Goal: Task Accomplishment & Management: Use online tool/utility

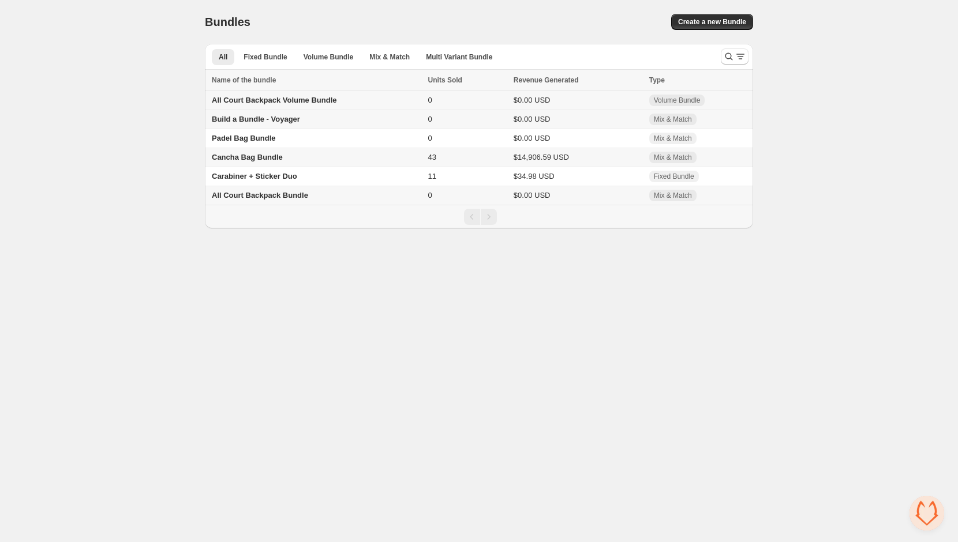
click at [262, 103] on span "All Court Backpack Volume Bundle" at bounding box center [274, 100] width 125 height 9
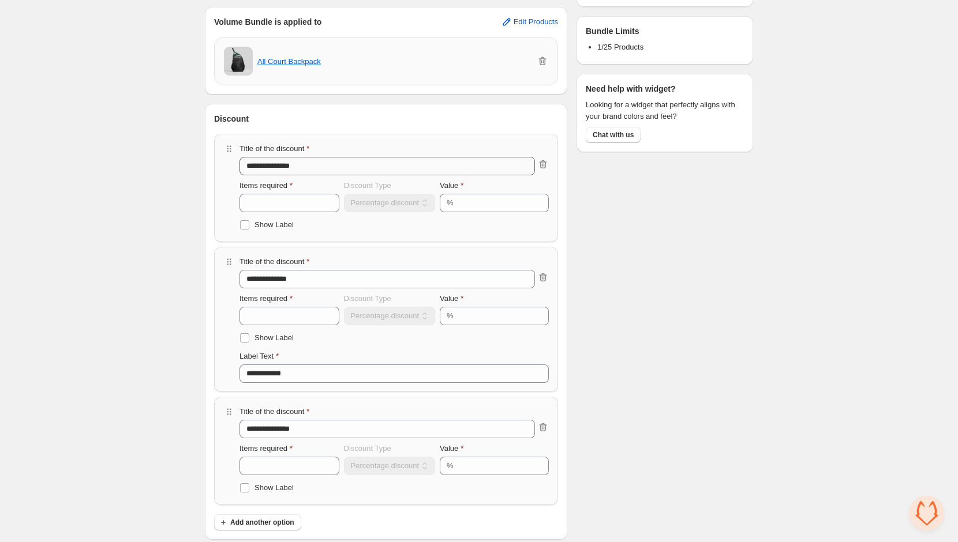
scroll to position [313, 0]
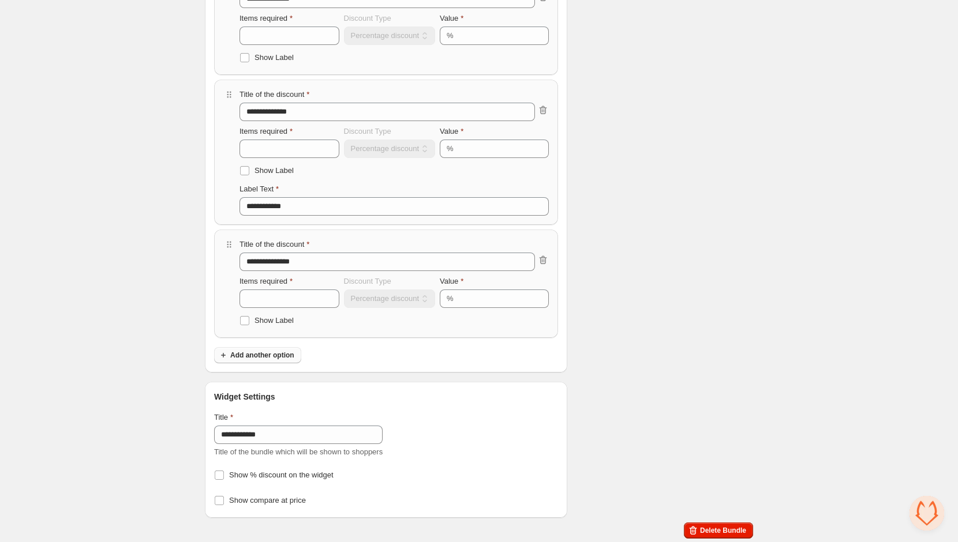
click at [277, 359] on button "Add another option" at bounding box center [257, 355] width 87 height 16
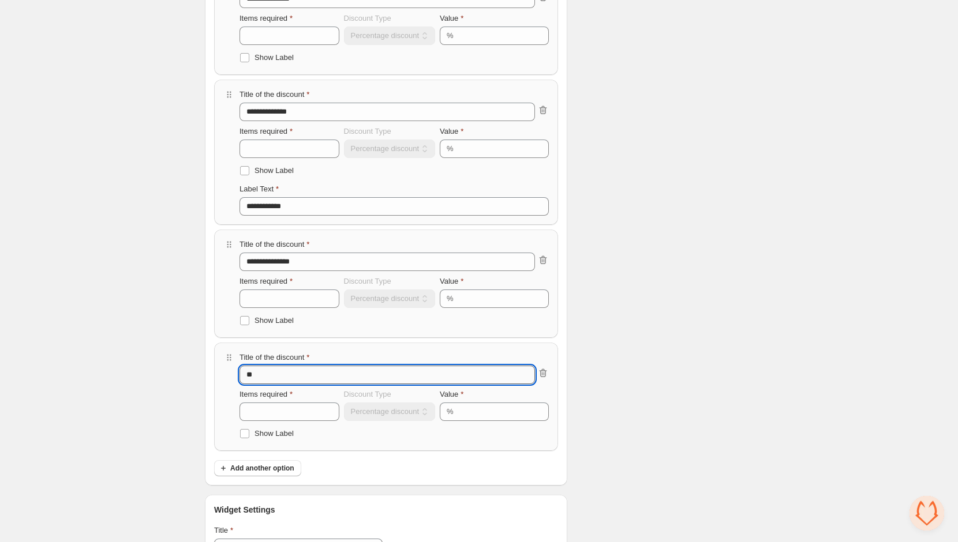
click at [273, 369] on input "**" at bounding box center [386, 375] width 295 height 18
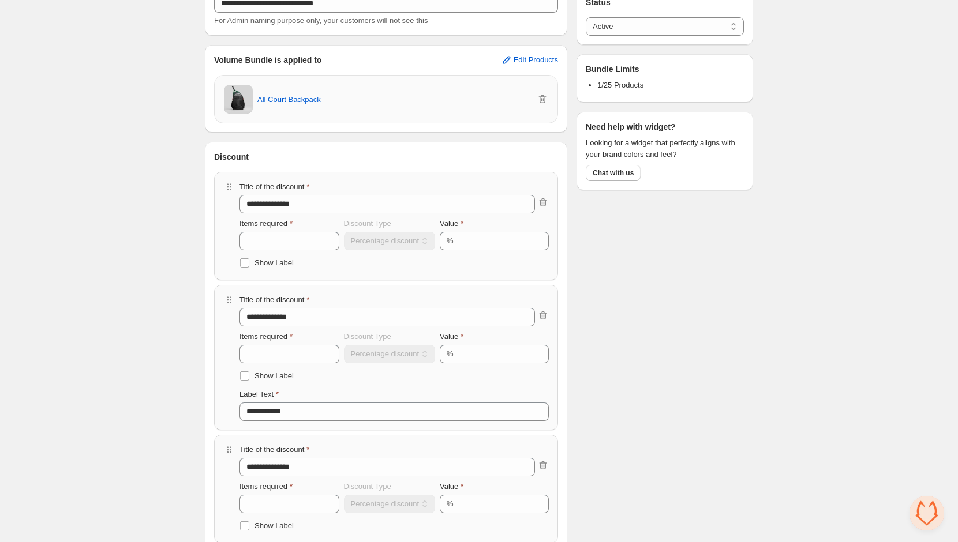
scroll to position [0, 0]
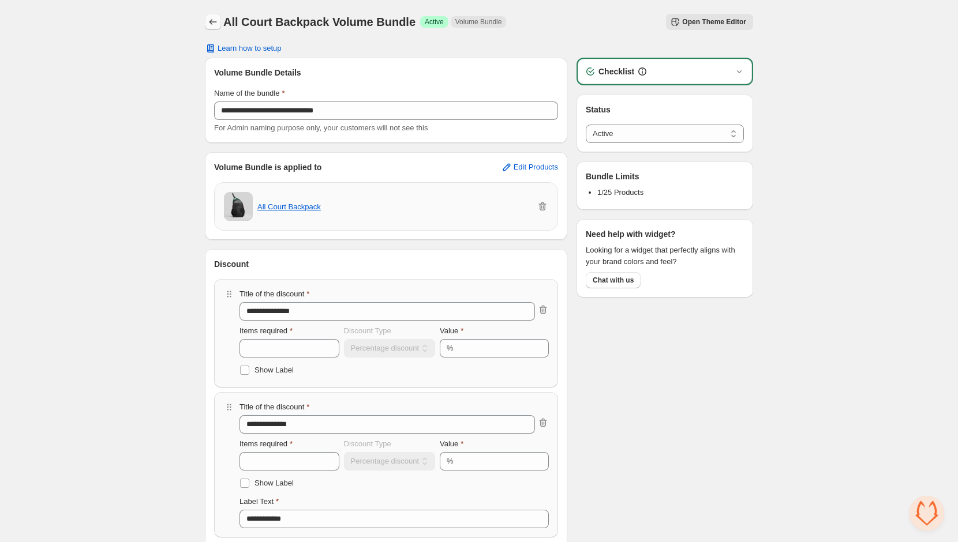
click at [212, 21] on icon "Back" at bounding box center [213, 22] width 12 height 12
click at [205, 16] on button "Back" at bounding box center [213, 22] width 16 height 16
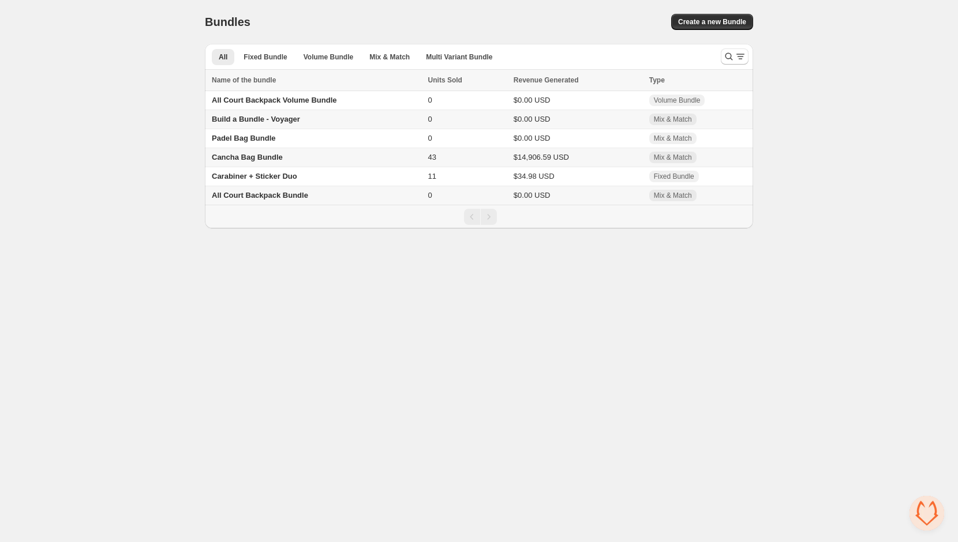
click at [256, 120] on span "Build a Bundle - Voyager" at bounding box center [256, 119] width 88 height 9
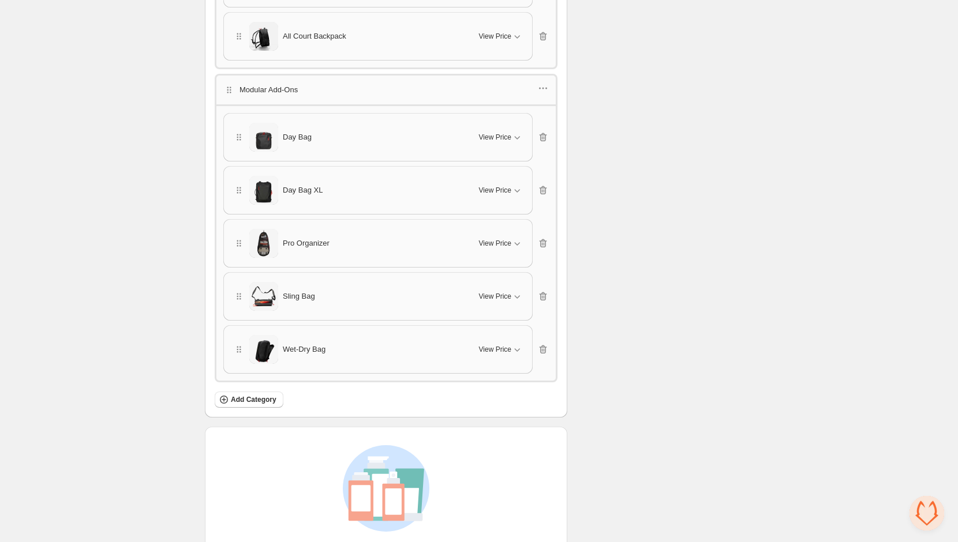
scroll to position [875, 0]
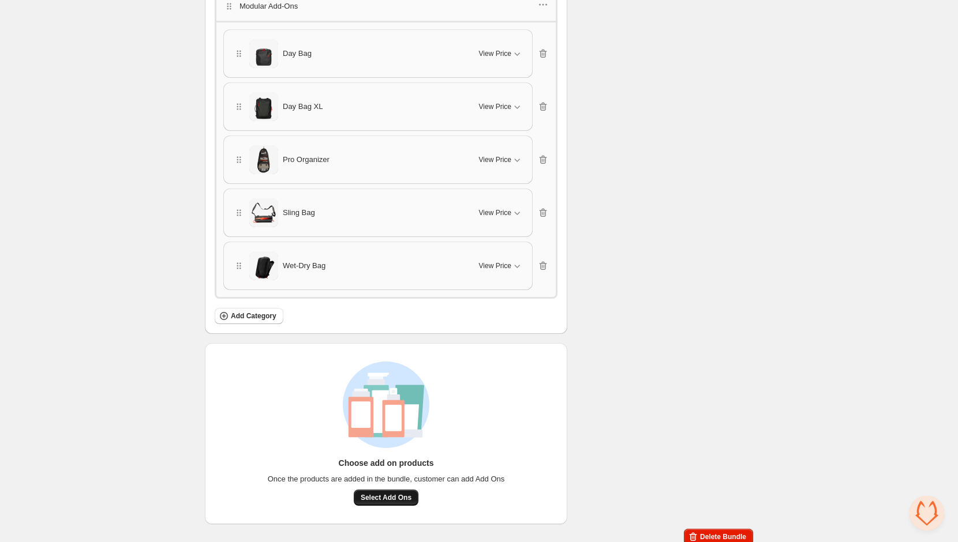
click at [386, 496] on button "Select Add Ons" at bounding box center [386, 498] width 65 height 16
click at [390, 493] on span "Select Add Ons" at bounding box center [386, 497] width 51 height 9
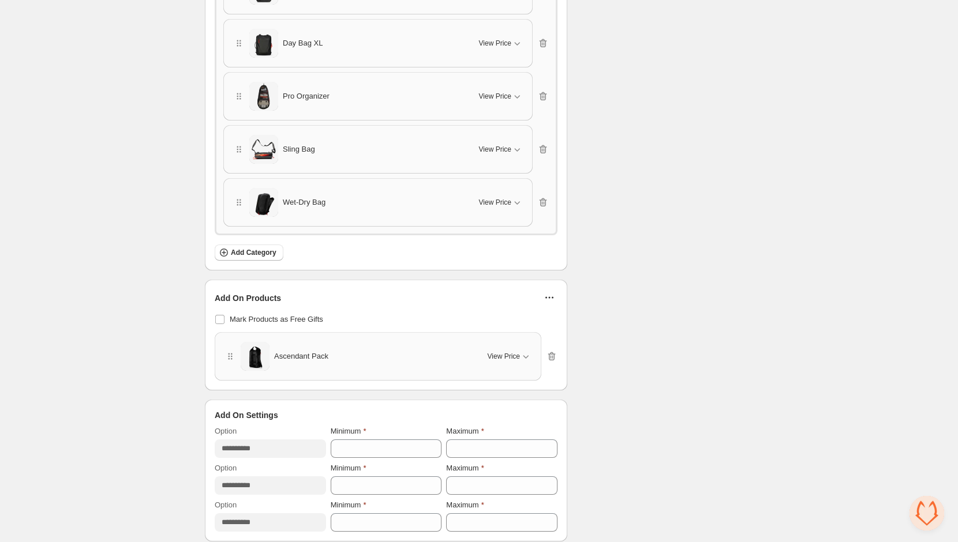
scroll to position [955, 0]
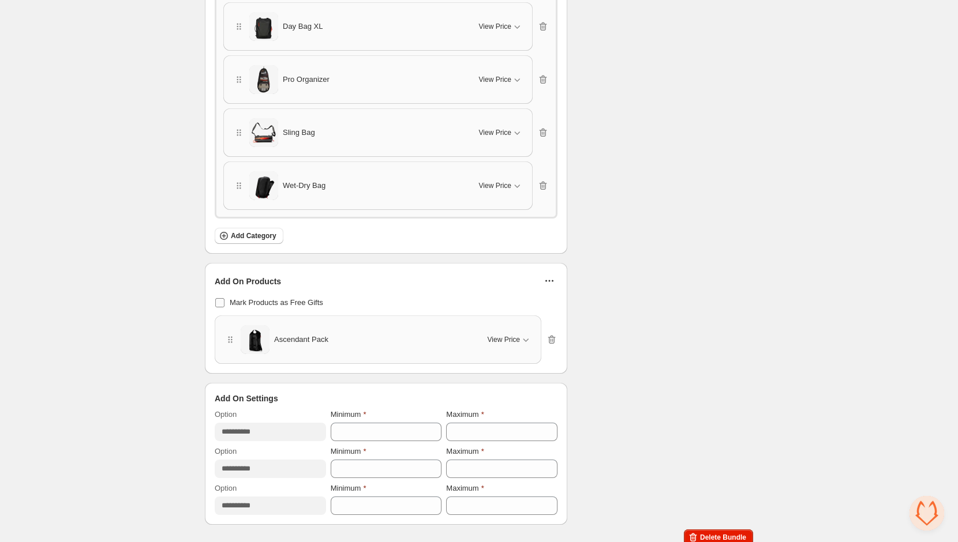
click at [270, 298] on span "Mark Products as Free Gifts" at bounding box center [276, 302] width 93 height 9
click at [544, 275] on icon "button" at bounding box center [549, 281] width 12 height 12
click at [455, 284] on div "Add On Products Mark Products as Free Gifts Ascendant Pack View Price Cancel Ap…" at bounding box center [386, 318] width 343 height 91
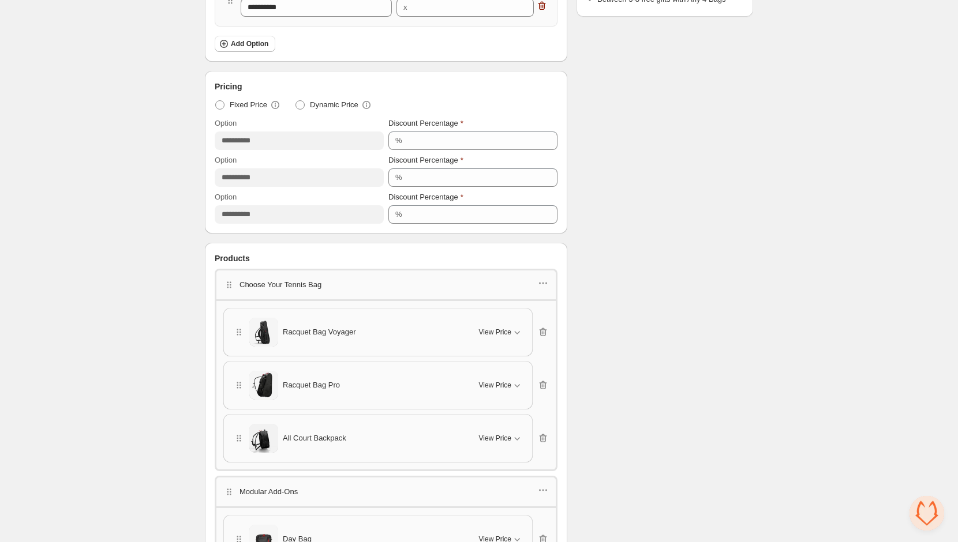
scroll to position [0, 0]
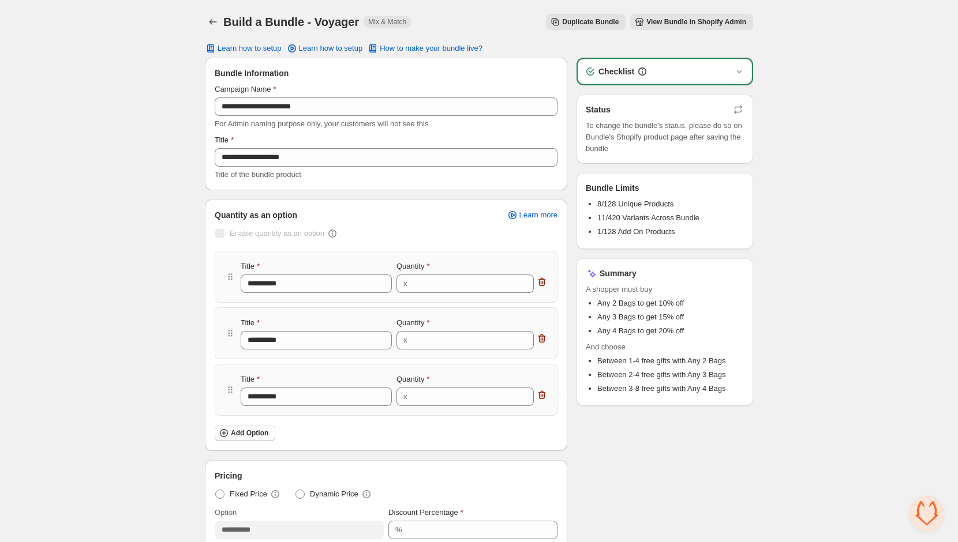
click at [655, 23] on span "View Bundle in Shopify Admin" at bounding box center [696, 21] width 100 height 9
click at [207, 31] on div "Build a Bundle - Voyager. This page is ready Build a Bundle - Voyager Mix & Mat…" at bounding box center [479, 22] width 548 height 44
click at [207, 24] on icon "Back" at bounding box center [213, 22] width 12 height 12
click at [213, 22] on icon "Back" at bounding box center [213, 22] width 12 height 12
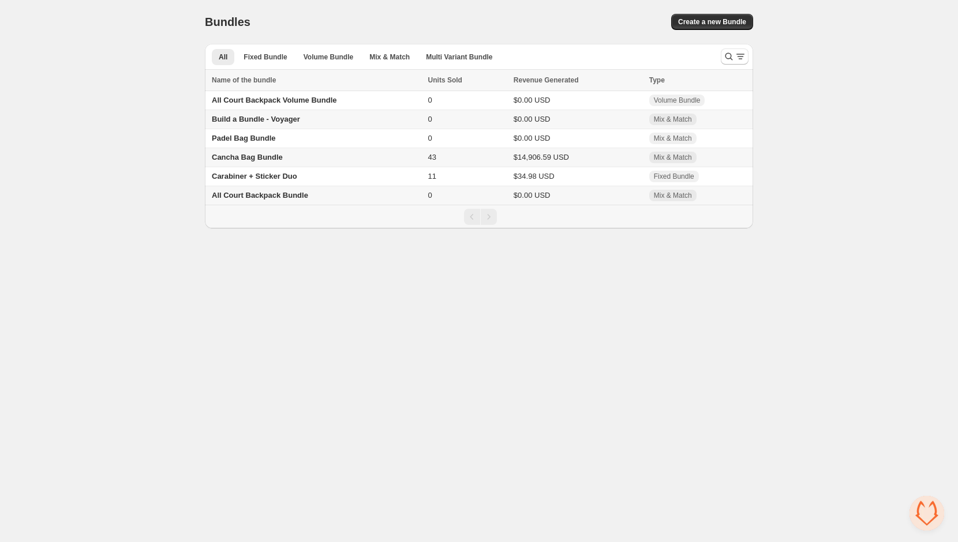
click at [256, 156] on span "Cancha Bag Bundle" at bounding box center [247, 157] width 71 height 9
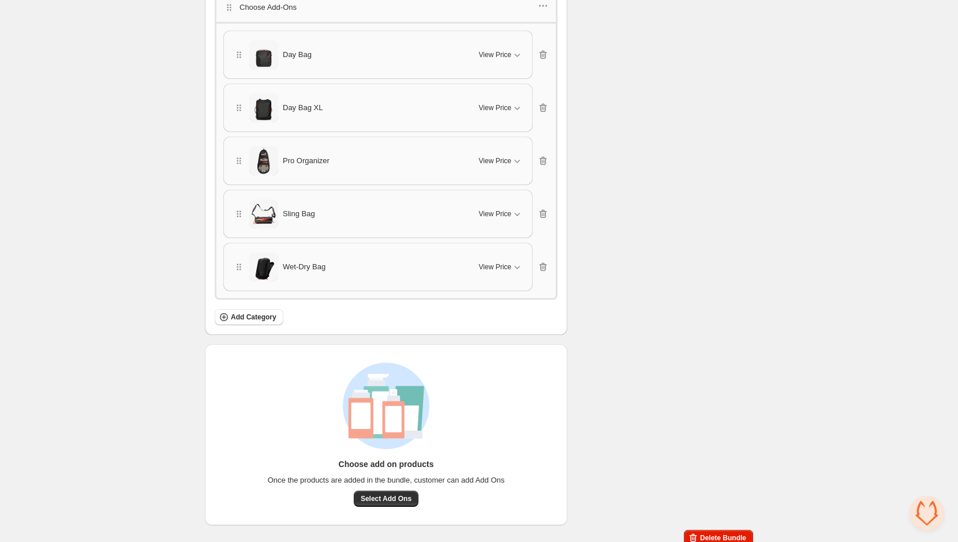
scroll to position [932, 0]
click at [374, 490] on button "Select Add Ons" at bounding box center [386, 498] width 65 height 16
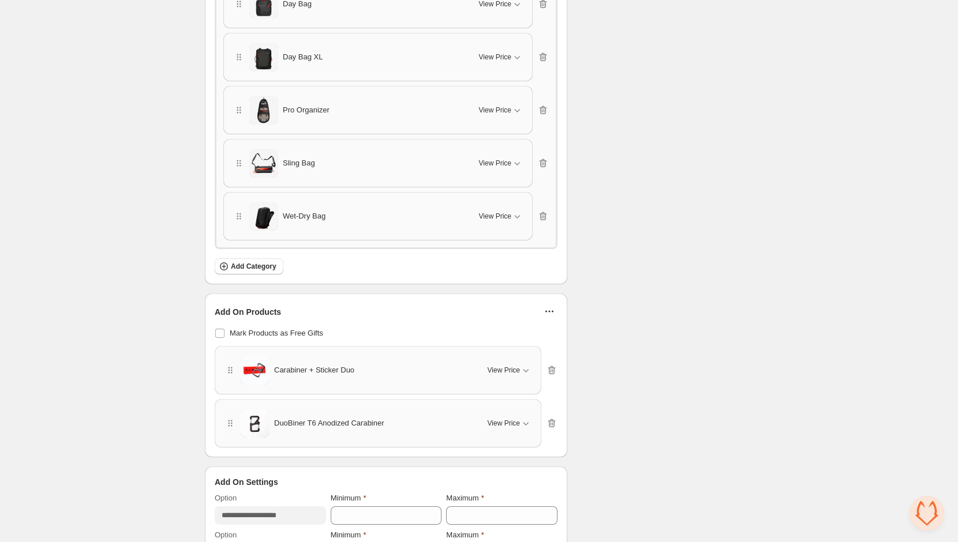
scroll to position [1066, 0]
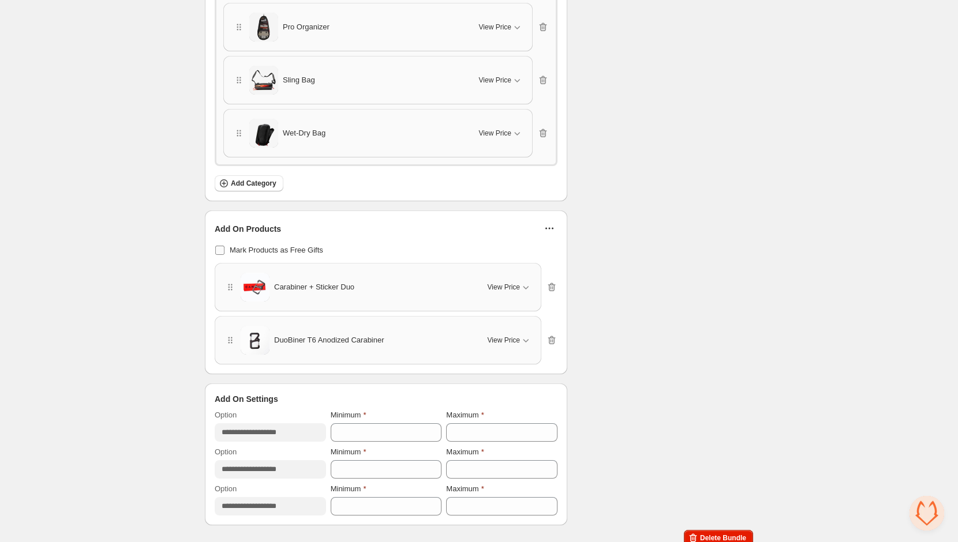
click at [323, 246] on span "Mark Products as Free Gifts" at bounding box center [276, 250] width 93 height 9
click at [508, 336] on span "View Price" at bounding box center [503, 340] width 32 height 9
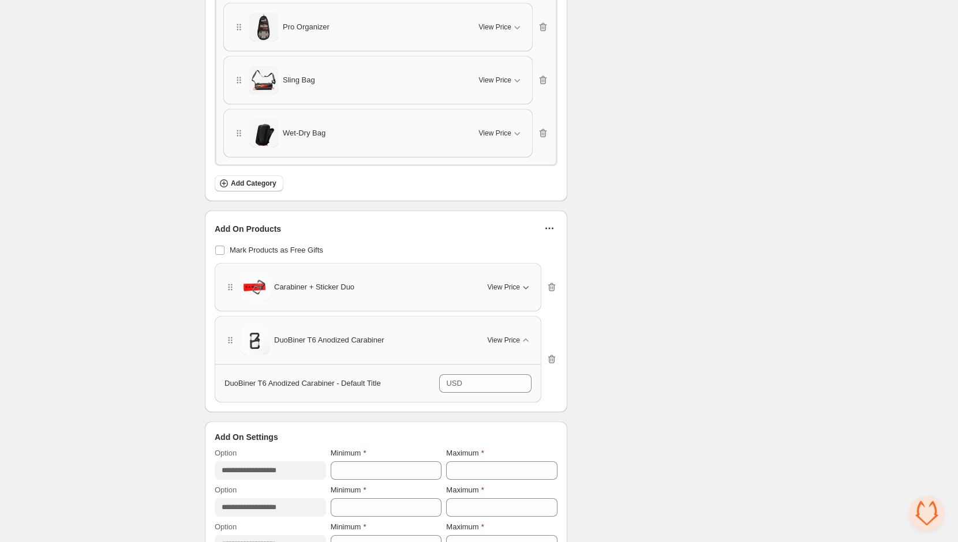
click at [511, 284] on button "View Price" at bounding box center [510, 287] width 58 height 18
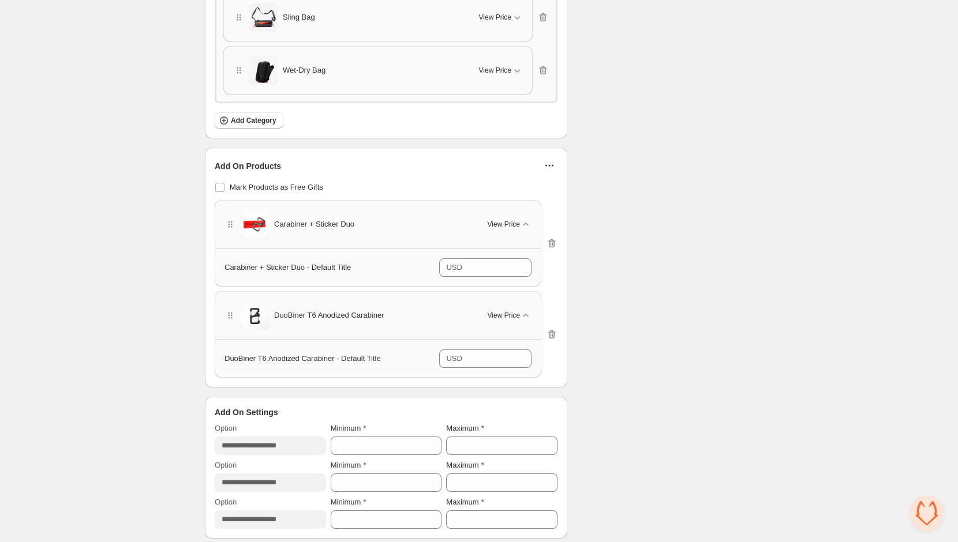
scroll to position [1142, 0]
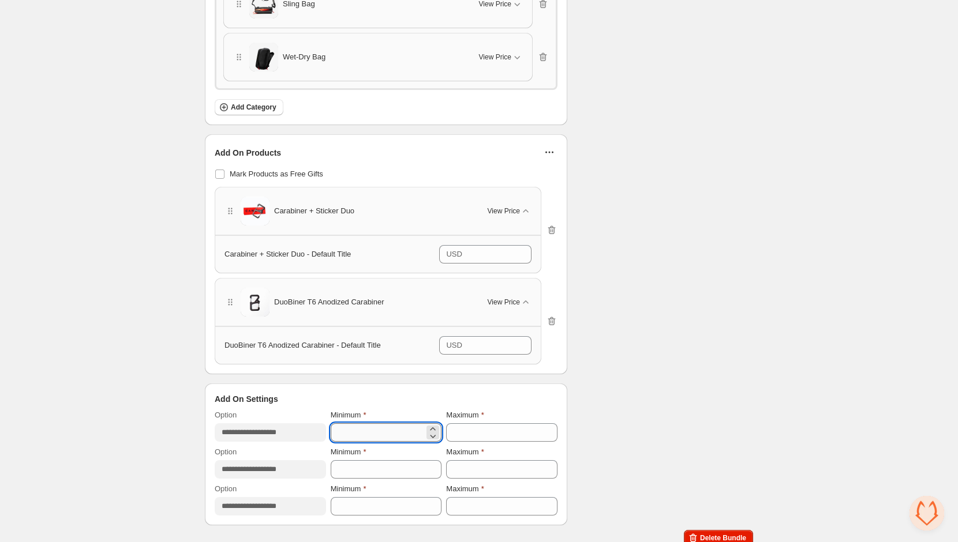
click at [419, 423] on input "*" at bounding box center [378, 432] width 94 height 18
type input "*"
click at [524, 423] on input "*" at bounding box center [493, 432] width 94 height 18
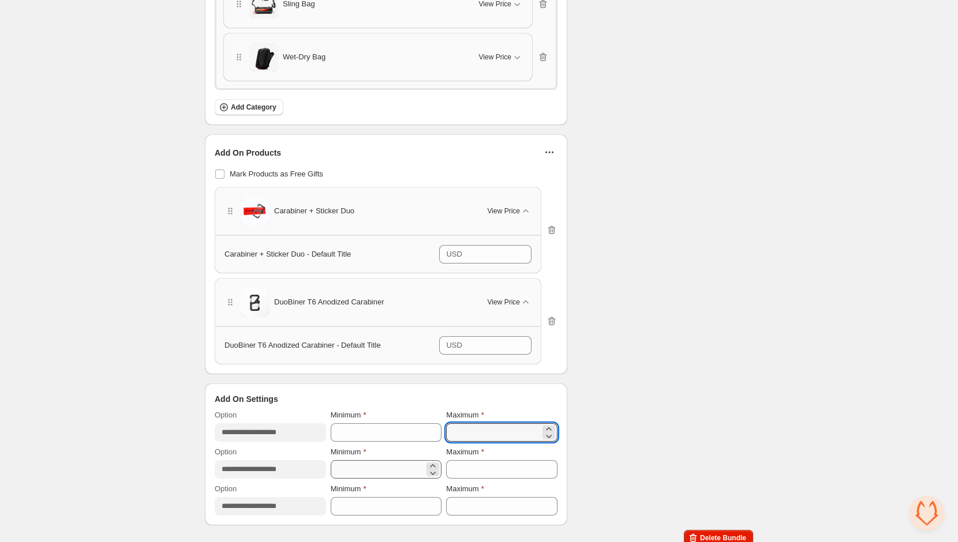
type input "*"
click at [408, 460] on input "*" at bounding box center [378, 469] width 94 height 18
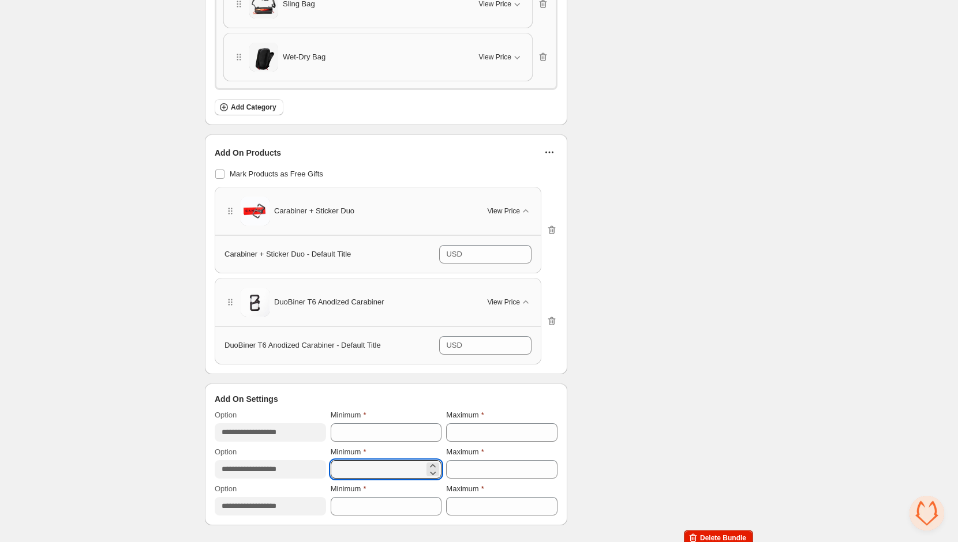
type input "*"
click at [472, 470] on div "**********" at bounding box center [386, 454] width 343 height 122
click at [388, 465] on input "*" at bounding box center [378, 469] width 94 height 18
type input "*"
click at [457, 461] on input "*" at bounding box center [493, 469] width 94 height 18
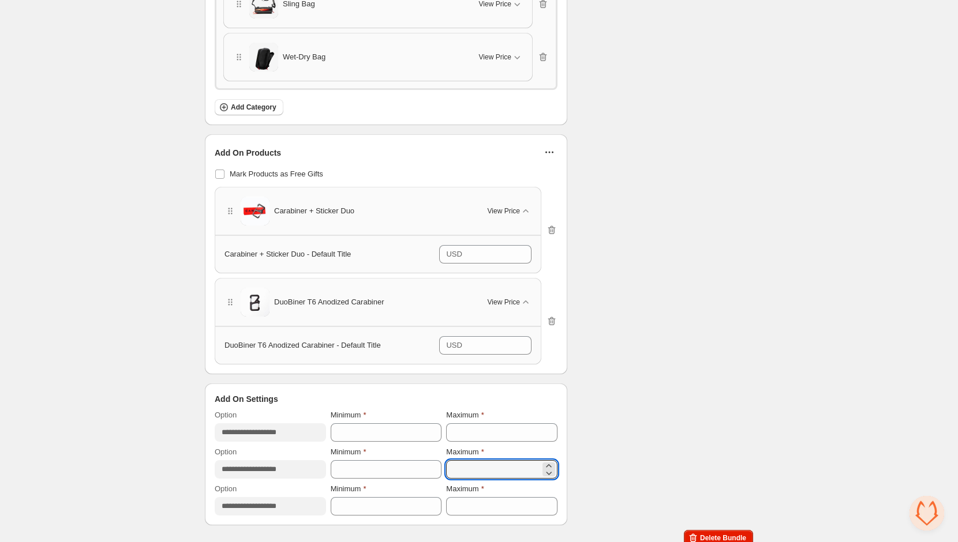
type input "*"
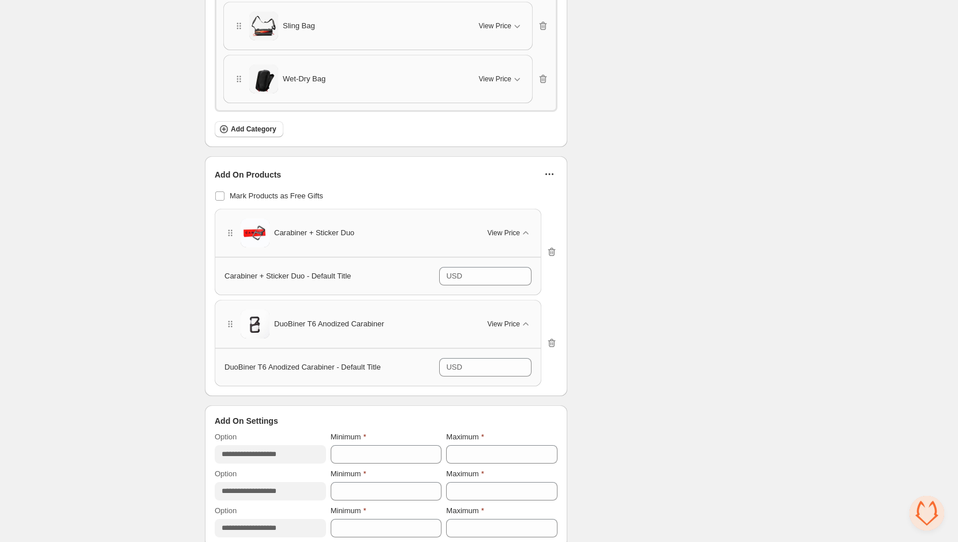
scroll to position [1105, 0]
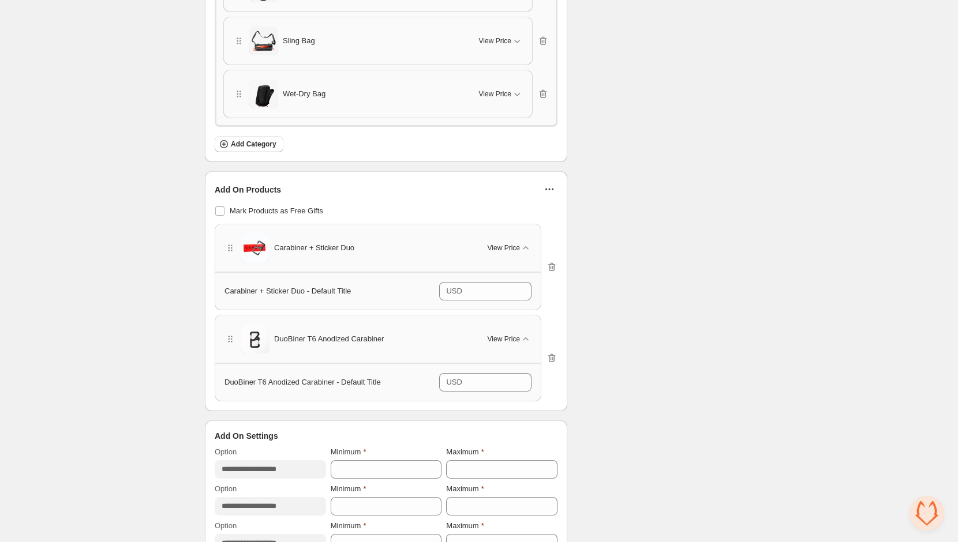
click at [554, 185] on icon "button" at bounding box center [549, 189] width 12 height 12
click at [549, 200] on span "Edit Products" at bounding box center [555, 206] width 49 height 12
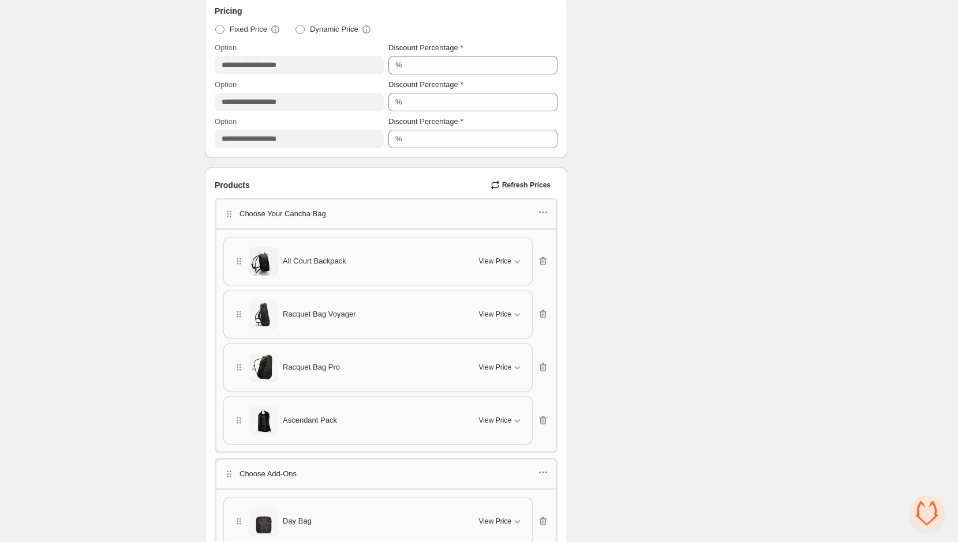
scroll to position [470, 0]
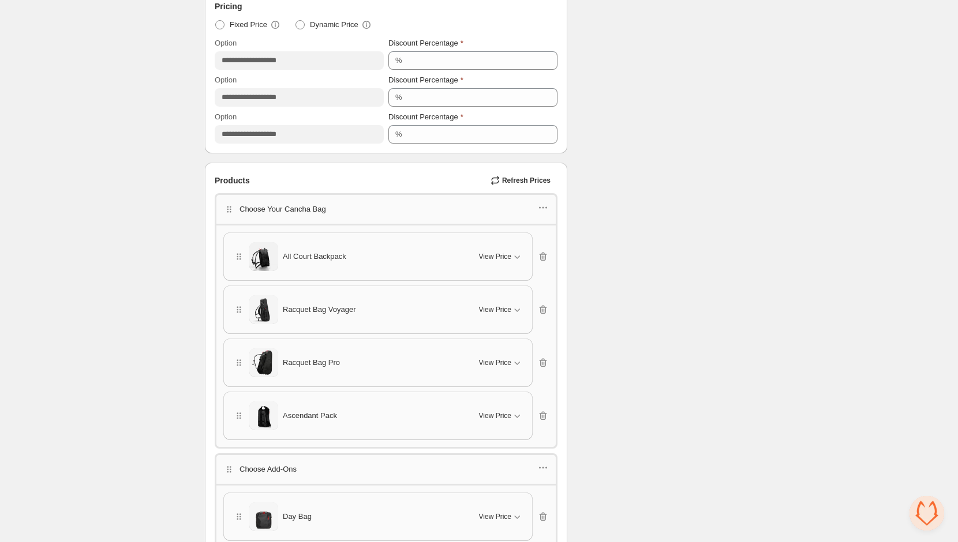
click at [316, 204] on p "Choose Your Cancha Bag" at bounding box center [282, 210] width 87 height 12
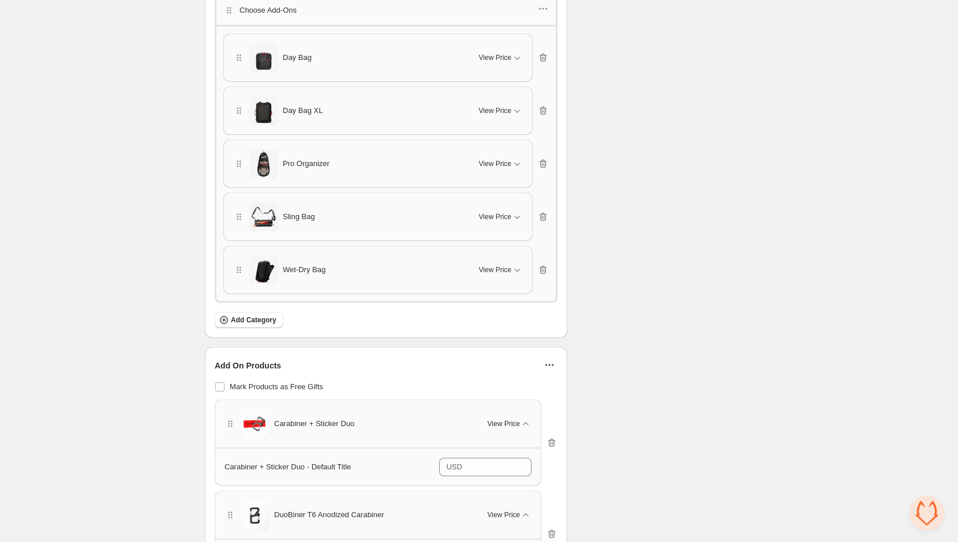
scroll to position [975, 0]
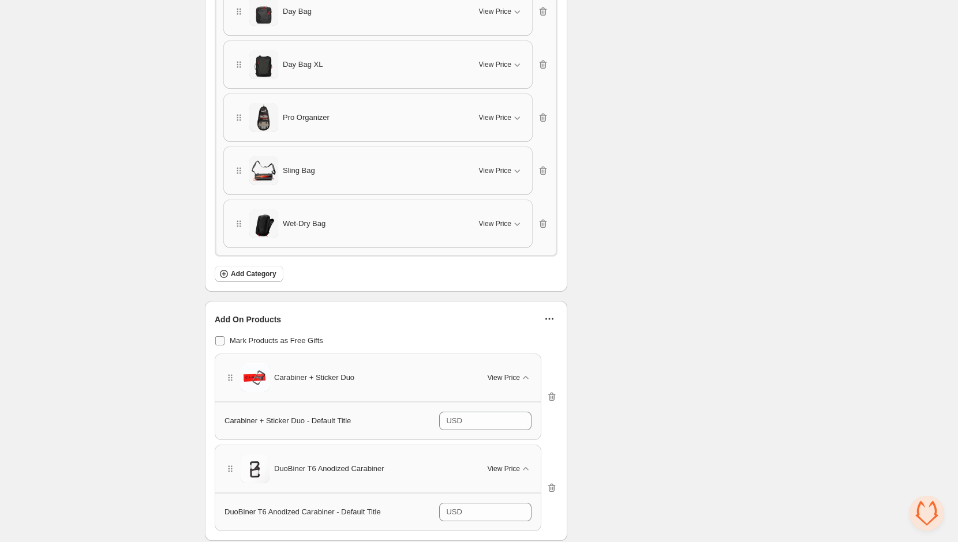
click at [299, 336] on span "Mark Products as Free Gifts" at bounding box center [276, 340] width 93 height 9
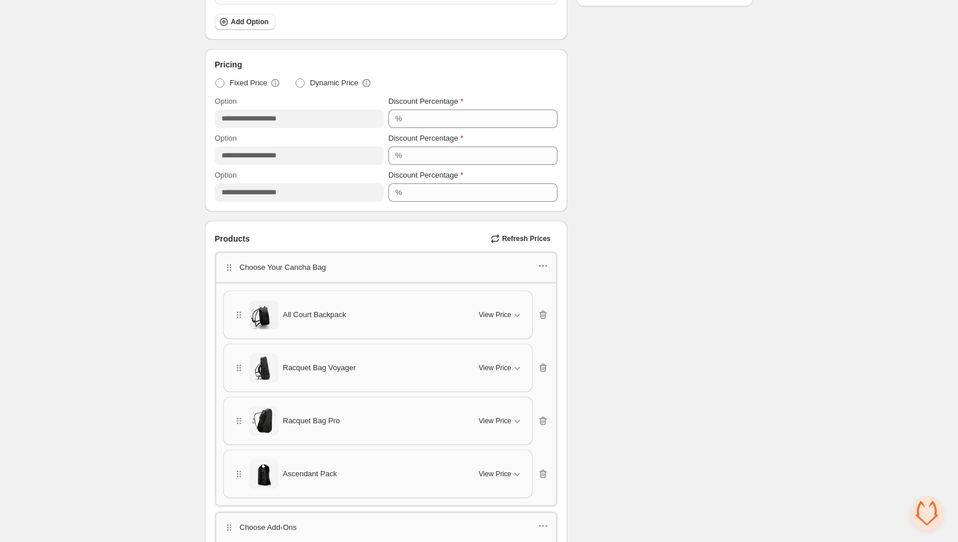
scroll to position [396, 0]
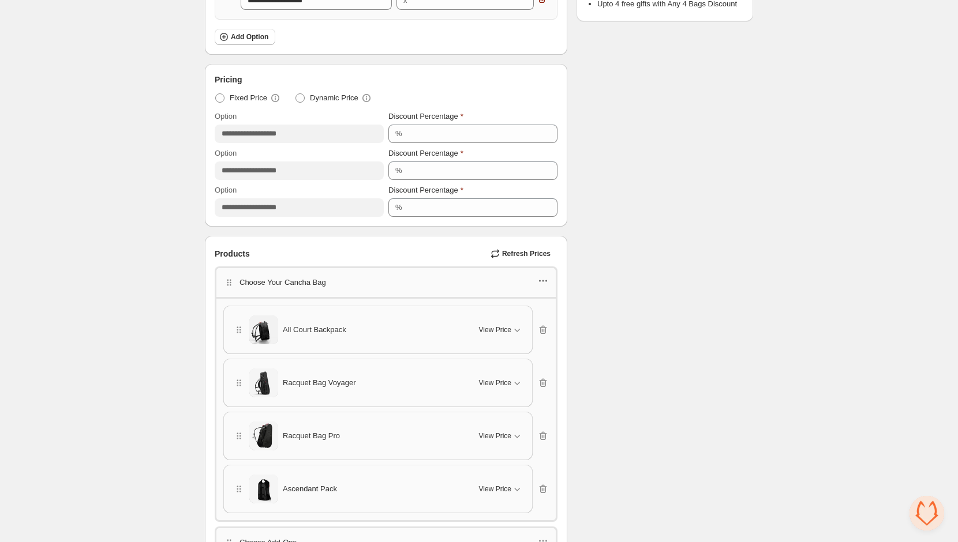
click at [546, 282] on icon "button" at bounding box center [543, 281] width 12 height 12
click at [616, 243] on div "Checklist Status Success Active To change the bundle's status, please do so on …" at bounding box center [664, 466] width 177 height 1610
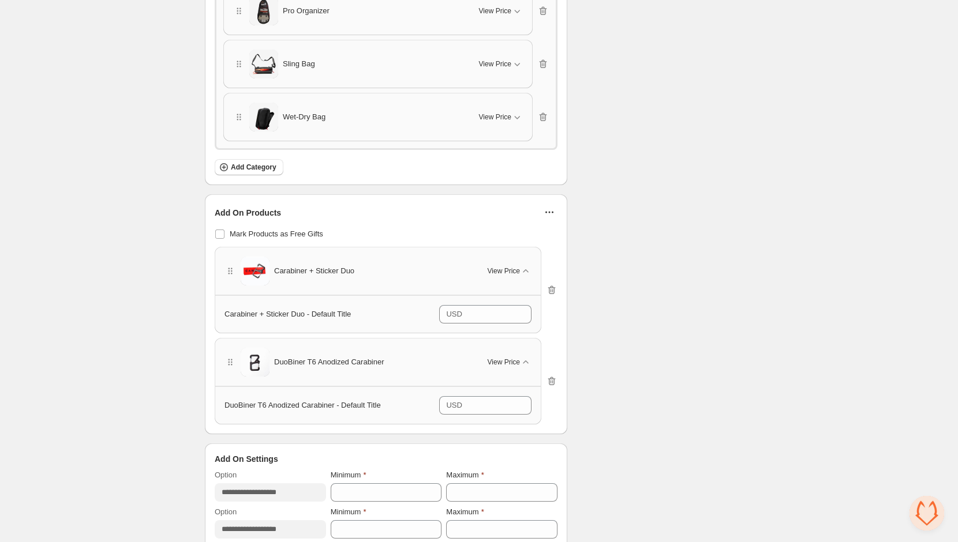
scroll to position [1142, 0]
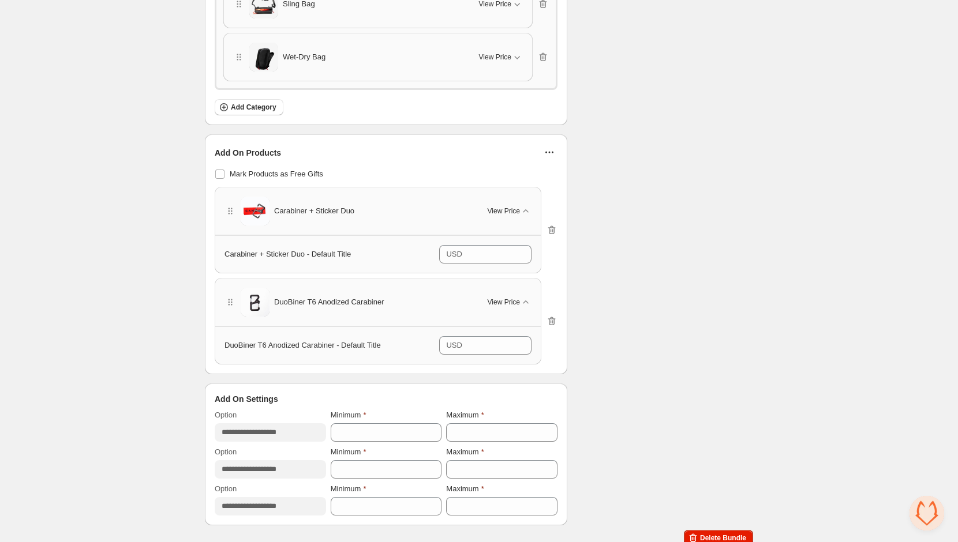
click at [547, 156] on div "Add On Products Mark Products as Free Gifts Carabiner + Sticker Duo View Price …" at bounding box center [386, 254] width 343 height 220
click at [547, 147] on icon "button" at bounding box center [549, 153] width 12 height 12
click at [411, 197] on div "Carabiner + Sticker Duo" at bounding box center [347, 211] width 246 height 29
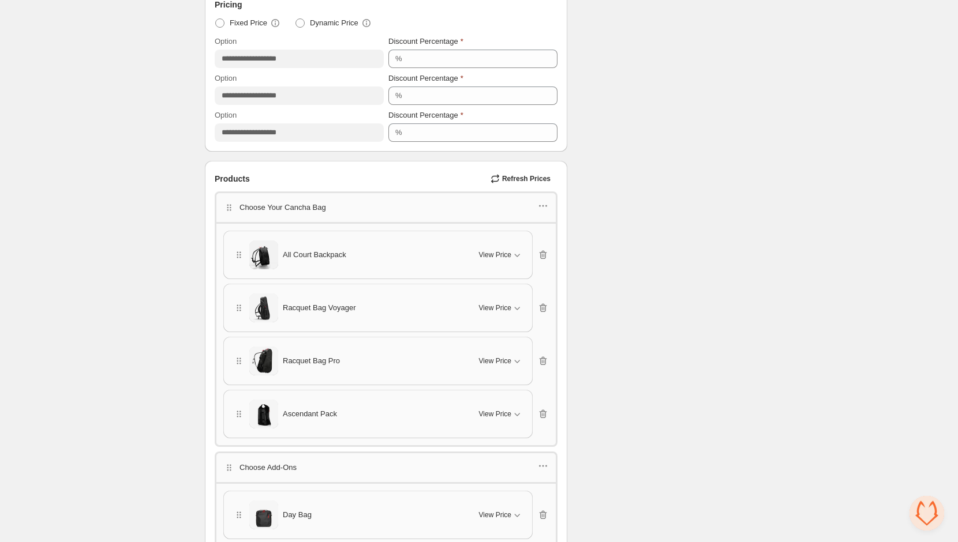
scroll to position [342, 0]
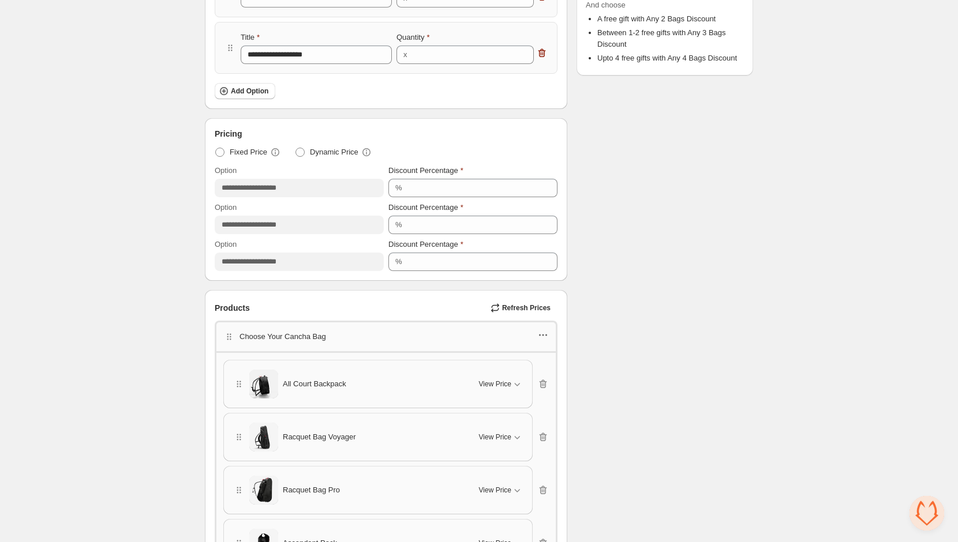
click at [543, 335] on icon "button" at bounding box center [543, 336] width 2 height 2
click at [542, 360] on button "Edit category title" at bounding box center [542, 354] width 84 height 18
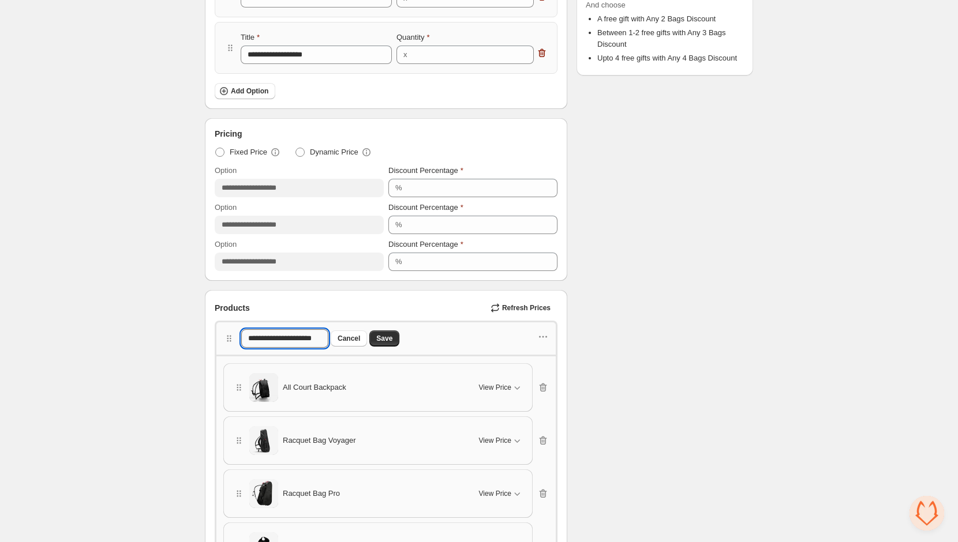
click at [322, 336] on input "**********" at bounding box center [284, 338] width 87 height 18
click at [362, 331] on button "Cancel" at bounding box center [349, 339] width 36 height 16
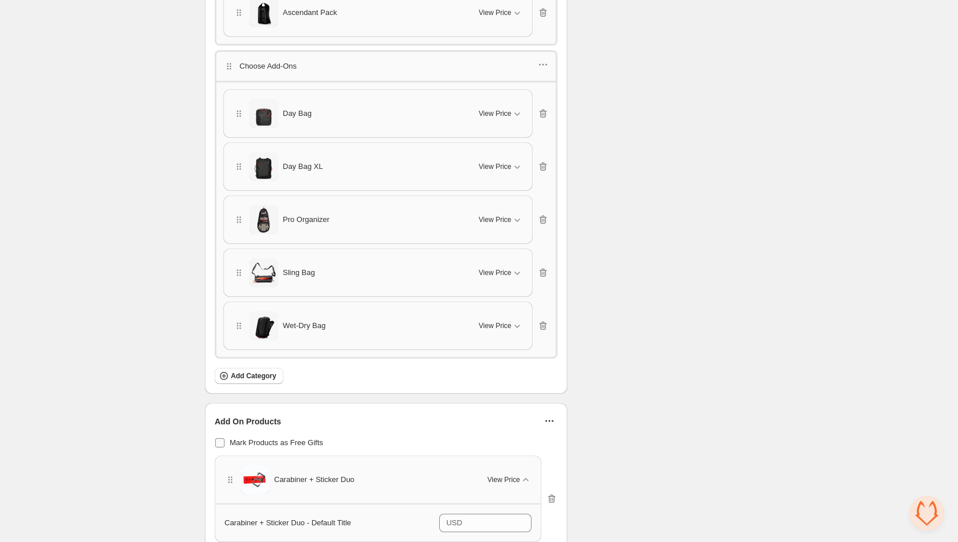
scroll to position [876, 0]
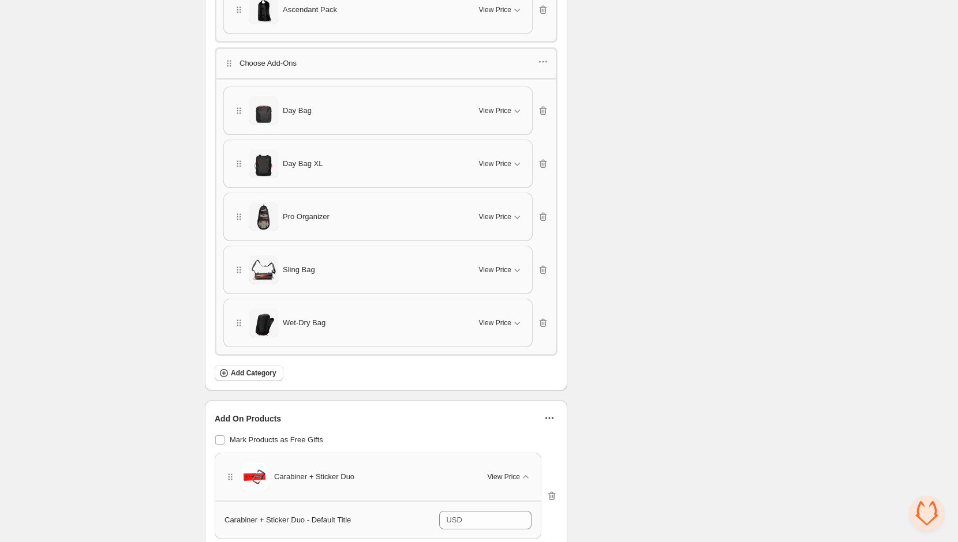
click at [557, 410] on button "button" at bounding box center [549, 418] width 16 height 16
click at [561, 431] on span "Edit Products" at bounding box center [555, 435] width 49 height 12
click at [524, 24] on div "Ascendant Pack View Price" at bounding box center [378, 9] width 308 height 47
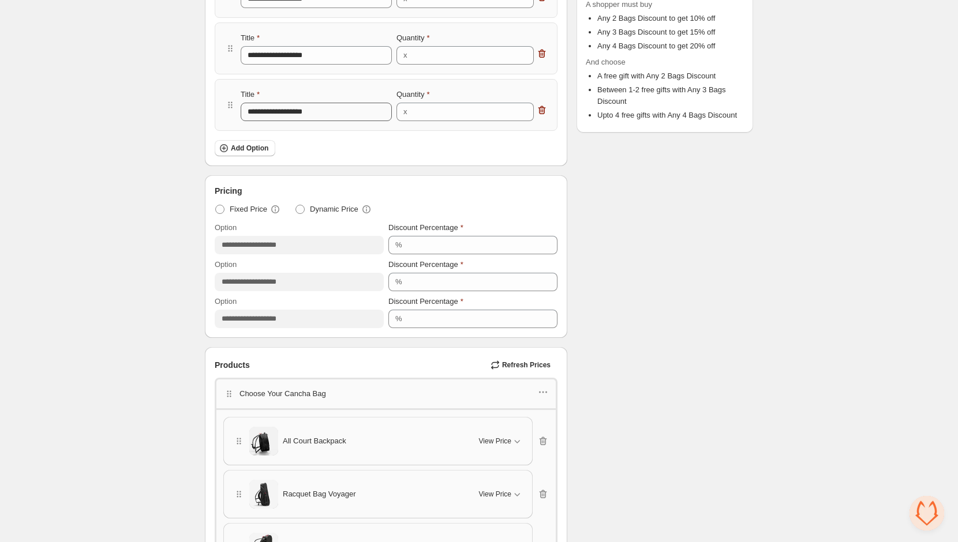
scroll to position [0, 0]
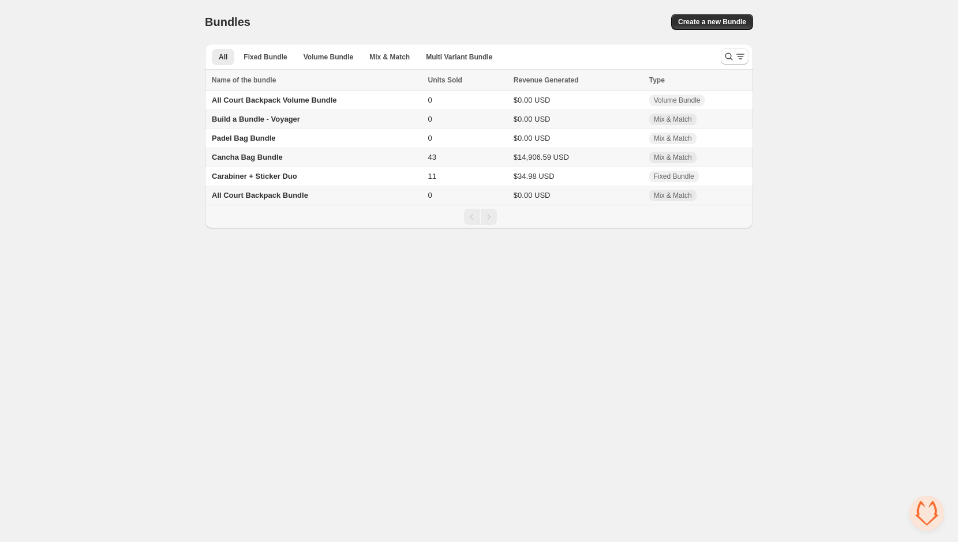
click at [265, 157] on span "Cancha Bag Bundle" at bounding box center [247, 157] width 71 height 9
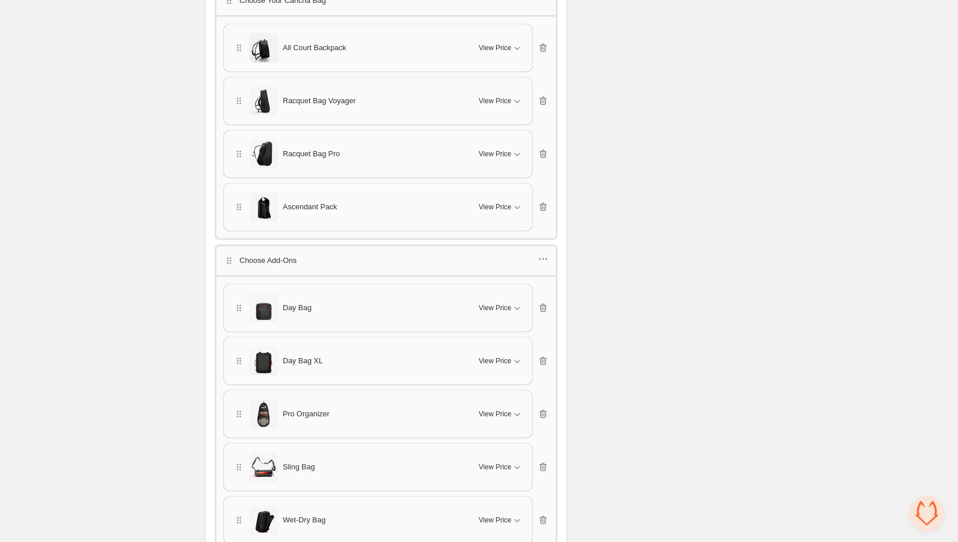
scroll to position [528, 0]
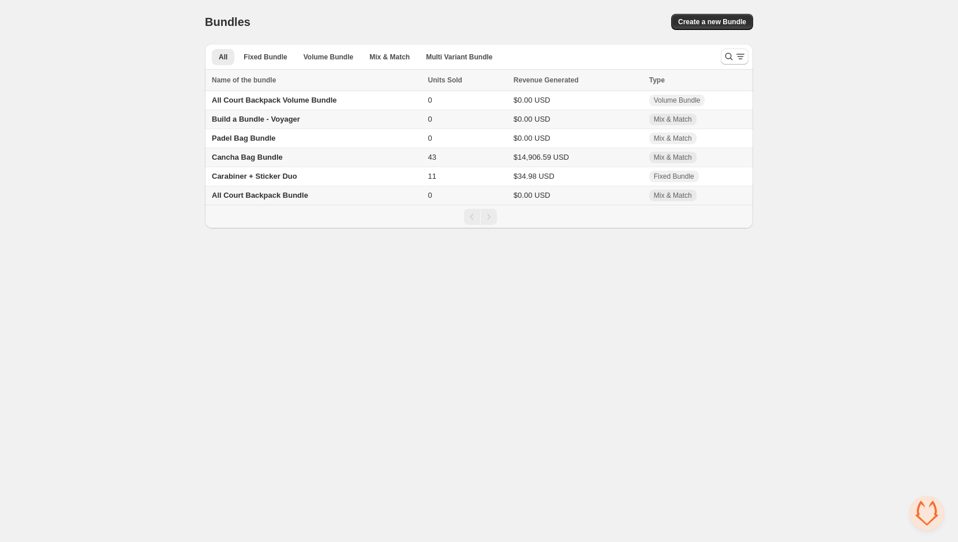
click at [265, 158] on span "Cancha Bag Bundle" at bounding box center [247, 157] width 71 height 9
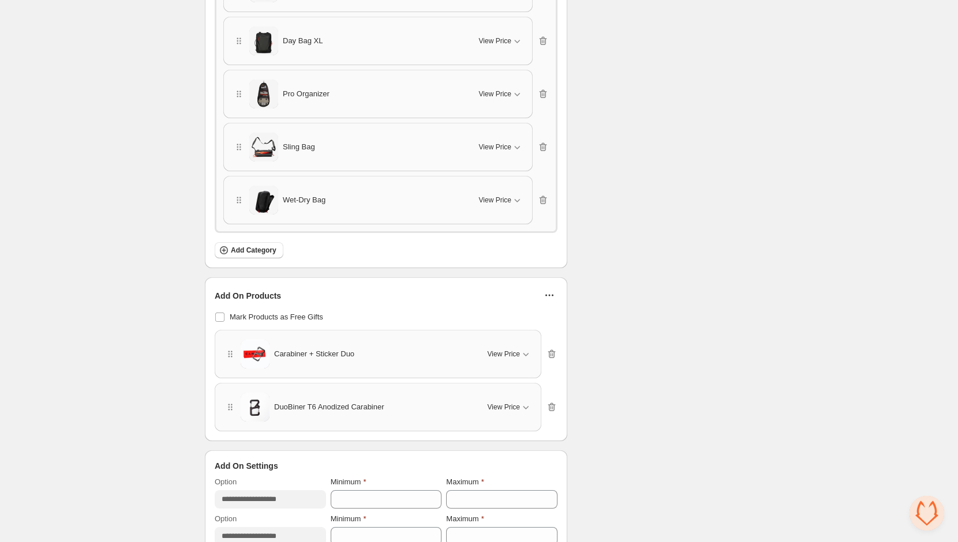
scroll to position [1066, 0]
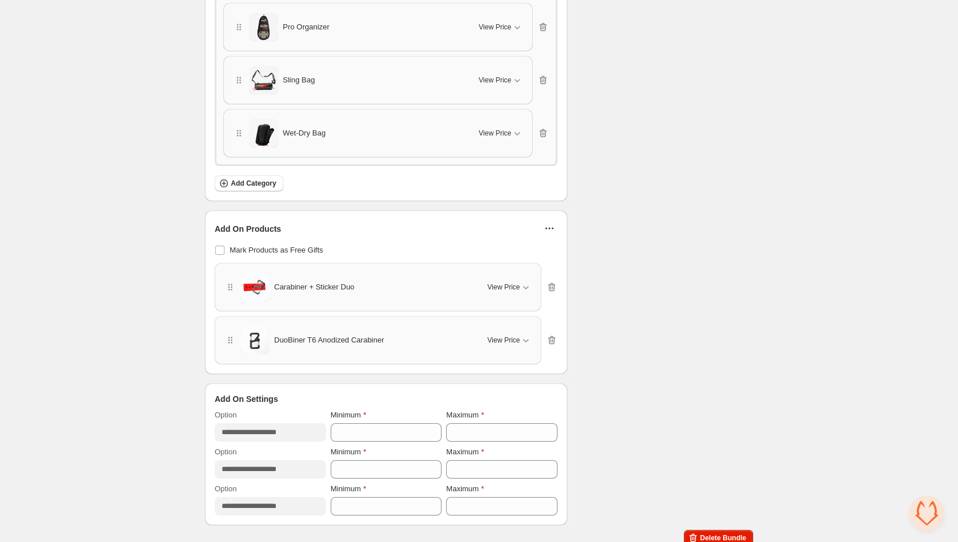
click at [556, 282] on icon "button" at bounding box center [552, 288] width 12 height 12
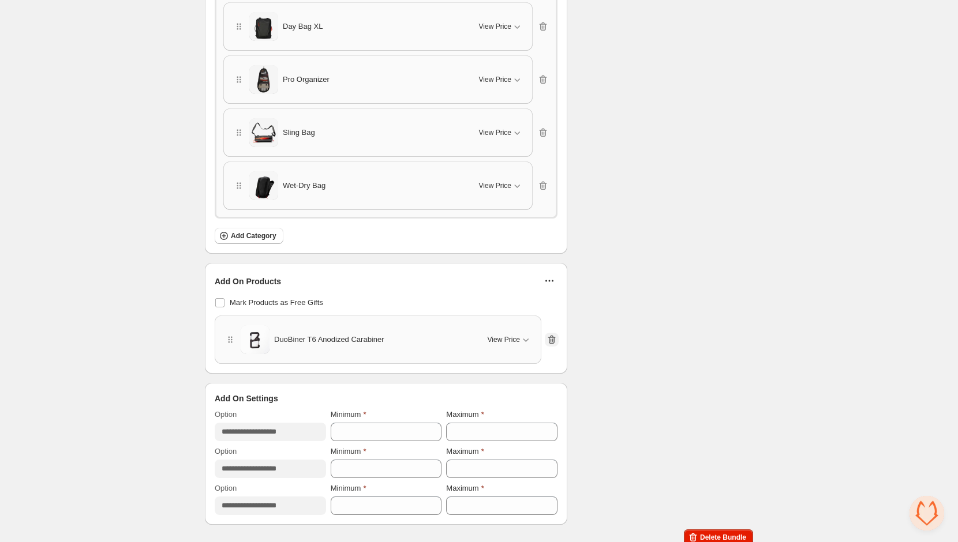
click at [552, 334] on icon "button" at bounding box center [552, 340] width 12 height 12
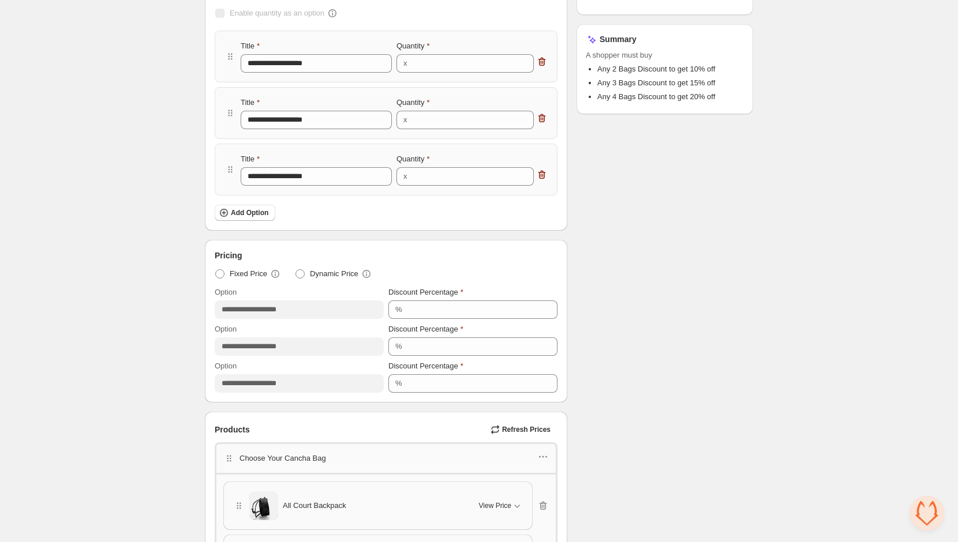
scroll to position [0, 0]
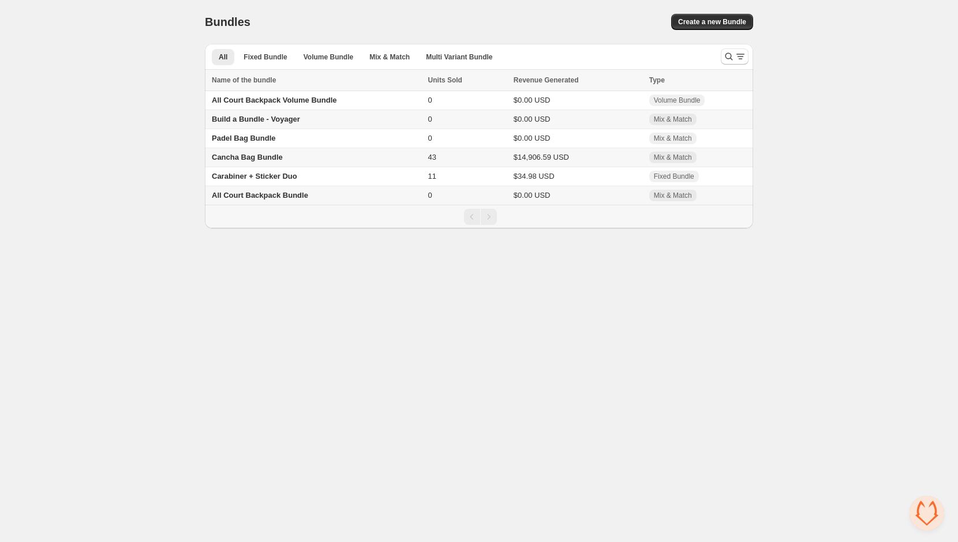
click at [258, 158] on span "Cancha Bag Bundle" at bounding box center [247, 157] width 71 height 9
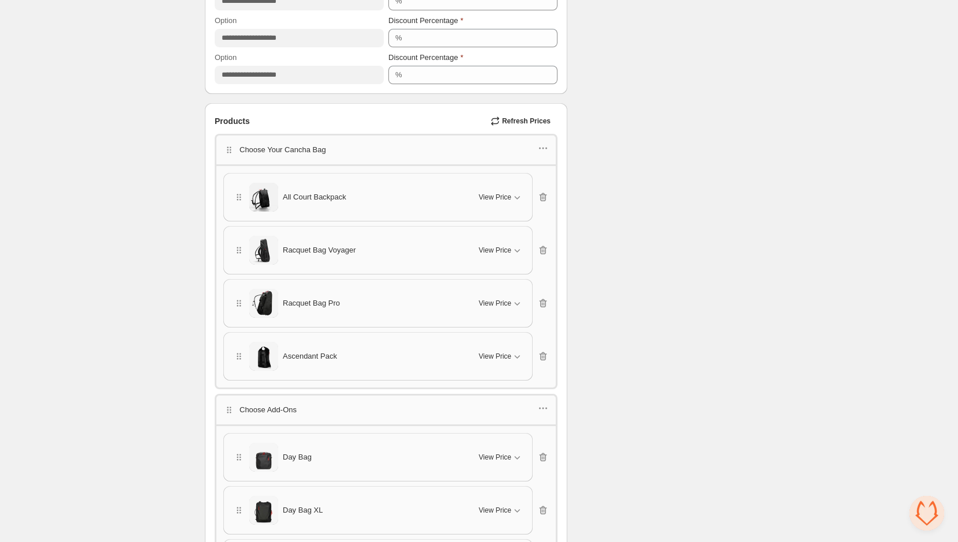
scroll to position [541, 0]
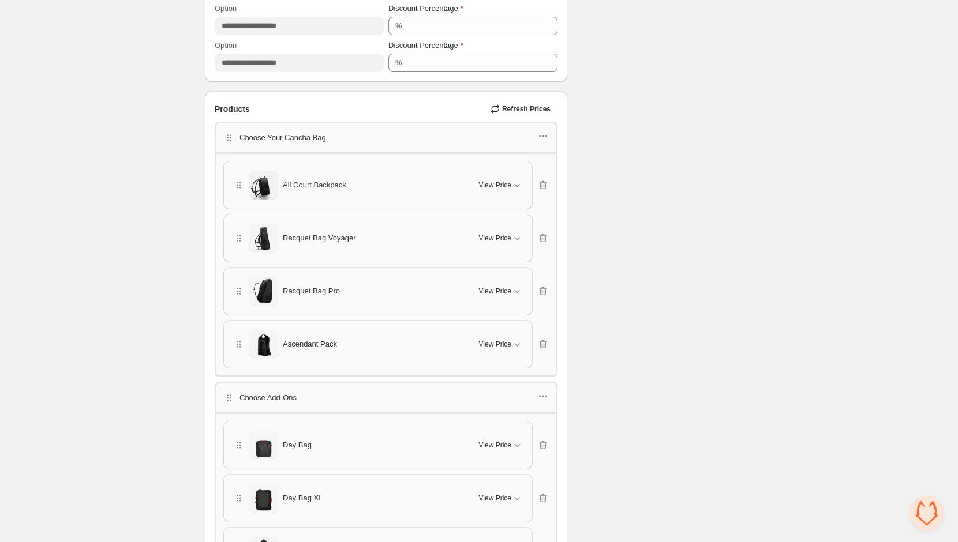
click at [486, 185] on span "View Price" at bounding box center [495, 185] width 32 height 9
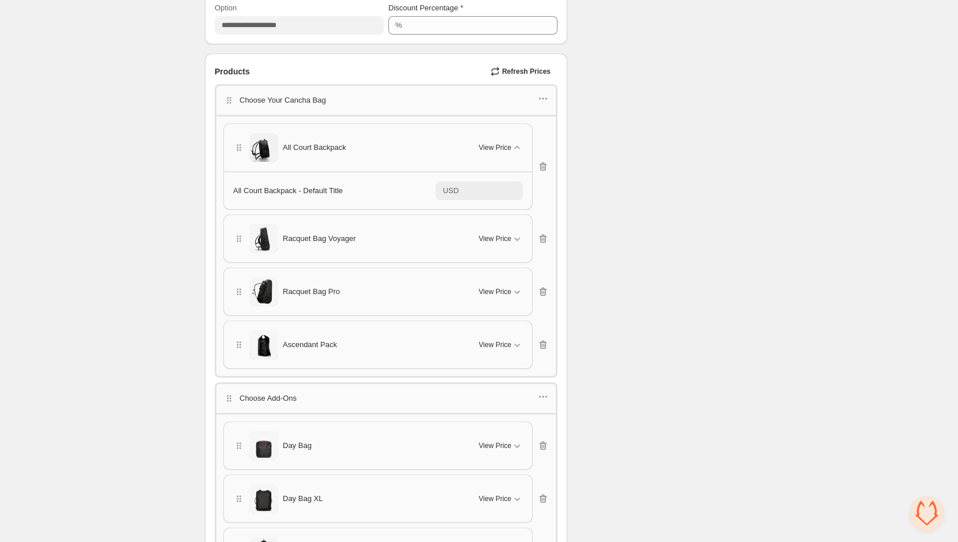
scroll to position [573, 0]
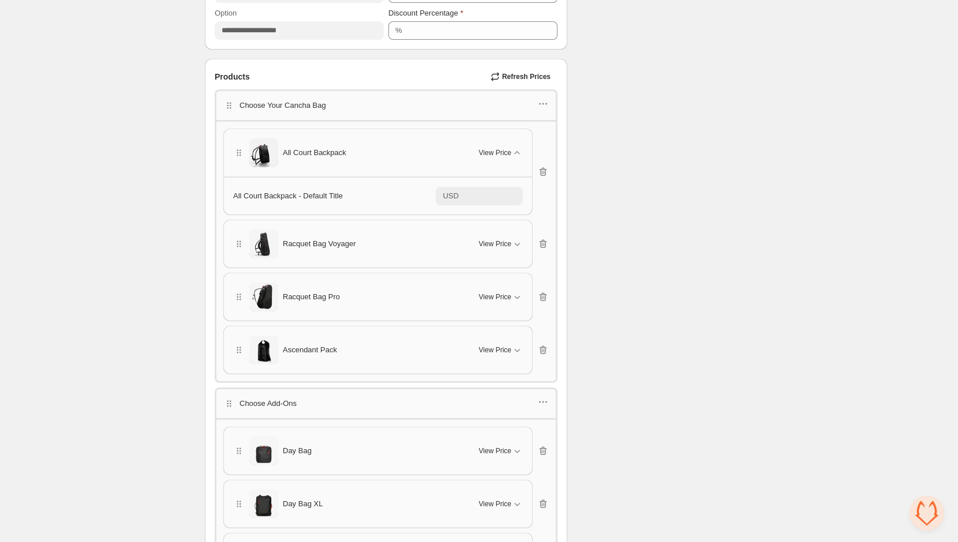
click at [535, 78] on span "Refresh Prices" at bounding box center [526, 76] width 48 height 9
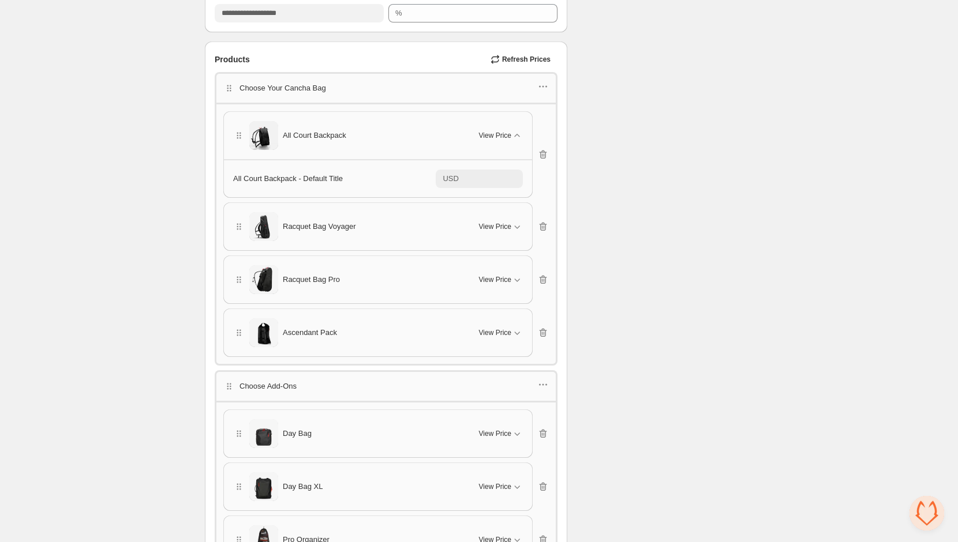
scroll to position [591, 0]
click at [478, 174] on input "***" at bounding box center [492, 178] width 61 height 18
click at [354, 178] on div "All Court Backpack - Default Title" at bounding box center [334, 178] width 202 height 12
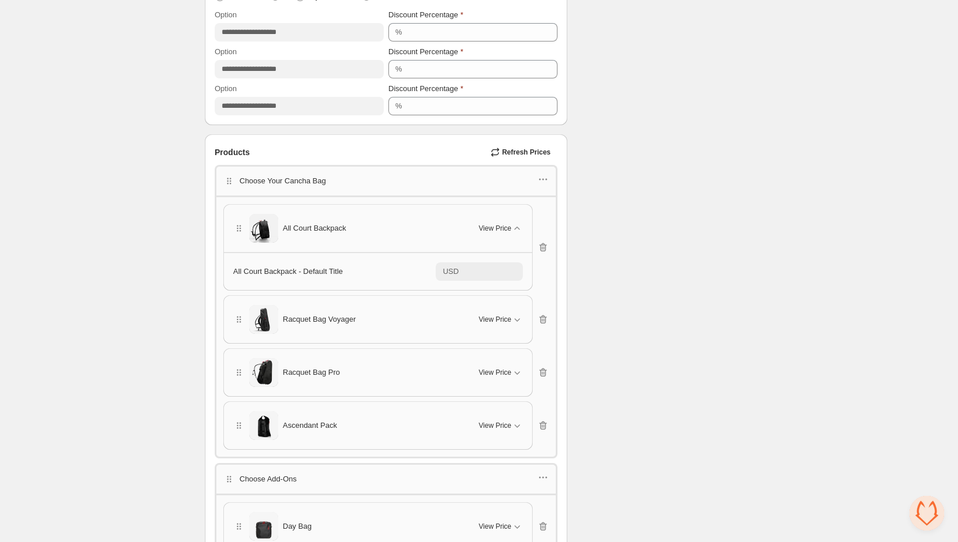
scroll to position [433, 0]
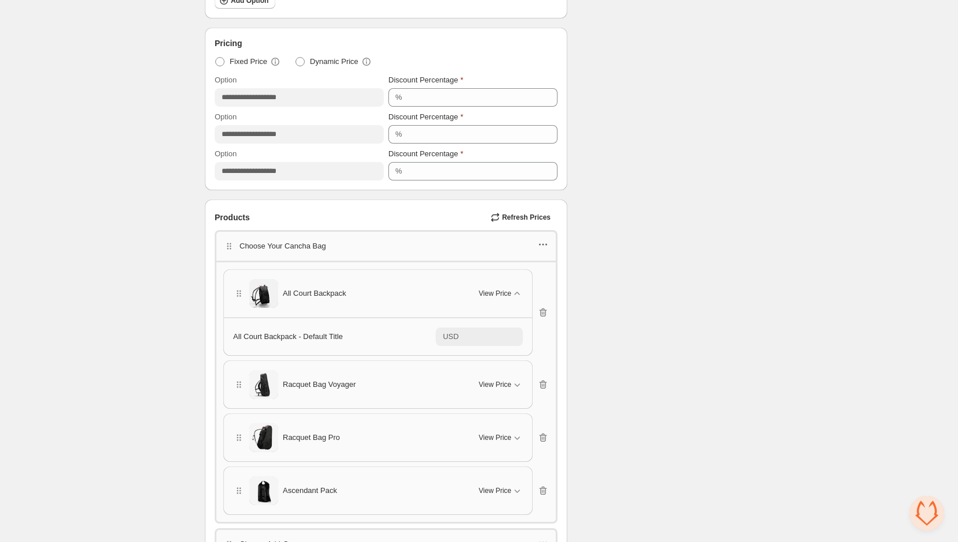
click at [541, 240] on icon "button" at bounding box center [543, 245] width 12 height 12
click at [530, 280] on span "Edit products" at bounding box center [549, 283] width 62 height 12
type input "******"
click at [537, 247] on div "Choose Your Cancha Bag" at bounding box center [385, 244] width 325 height 15
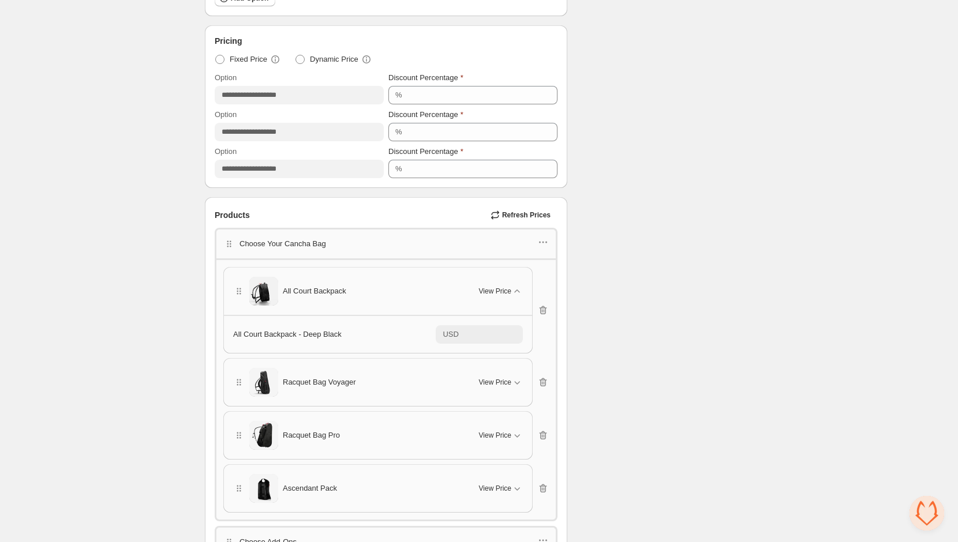
scroll to position [436, 0]
click at [539, 377] on icon "button" at bounding box center [543, 382] width 12 height 12
click at [540, 240] on icon "button" at bounding box center [543, 241] width 12 height 12
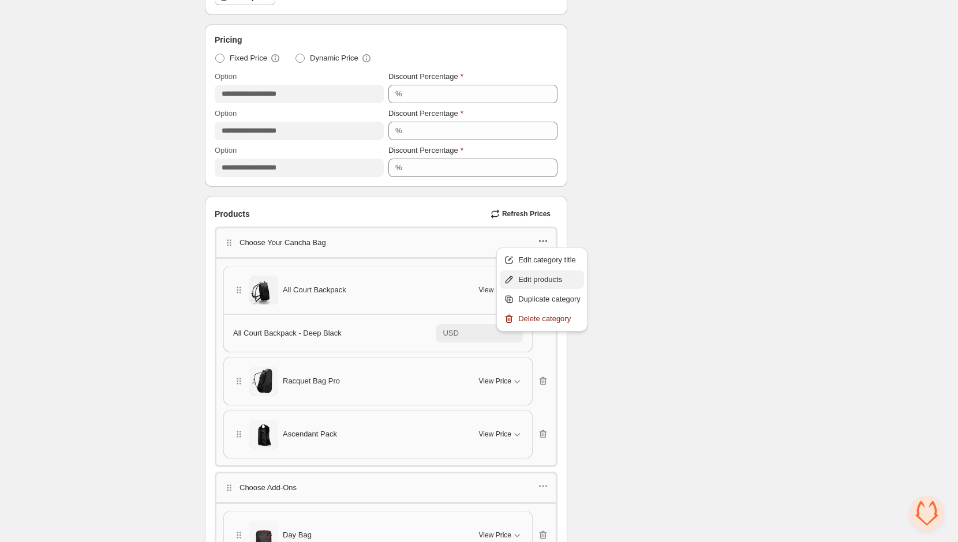
drag, startPoint x: 530, startPoint y: 258, endPoint x: 524, endPoint y: 285, distance: 27.7
click at [524, 285] on ul "Edit category title Edit products Duplicate category Delete category" at bounding box center [542, 289] width 84 height 77
click at [524, 285] on button "Edit products" at bounding box center [542, 280] width 84 height 18
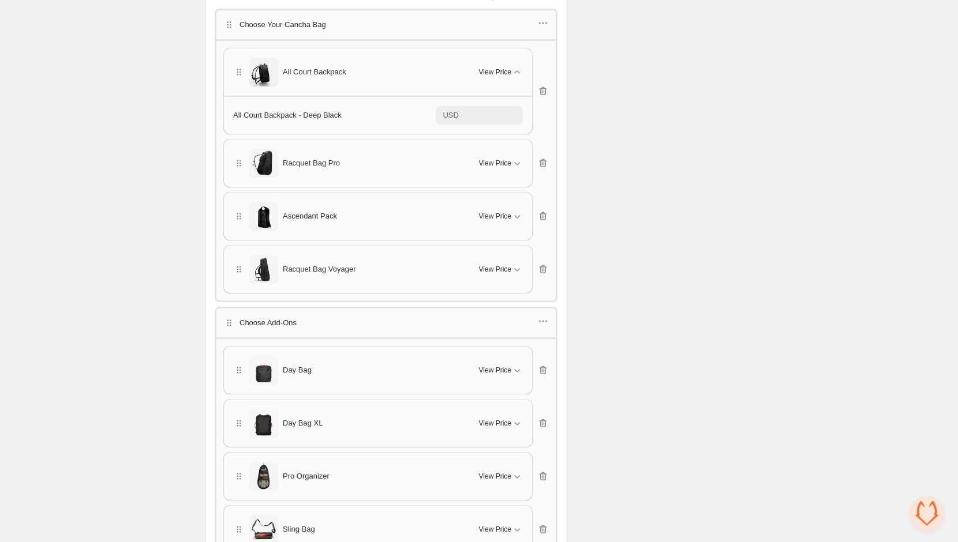
scroll to position [661, 0]
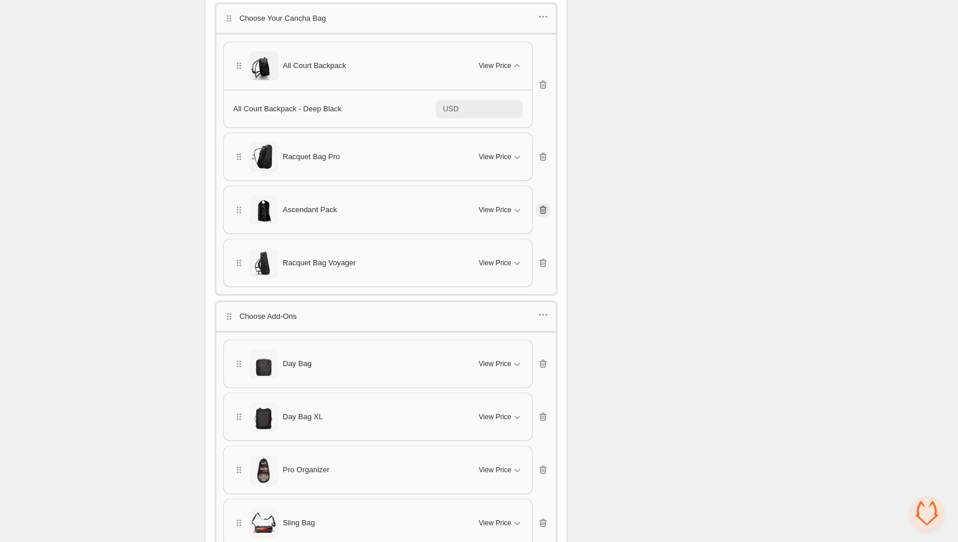
click at [543, 204] on icon "button" at bounding box center [543, 210] width 12 height 12
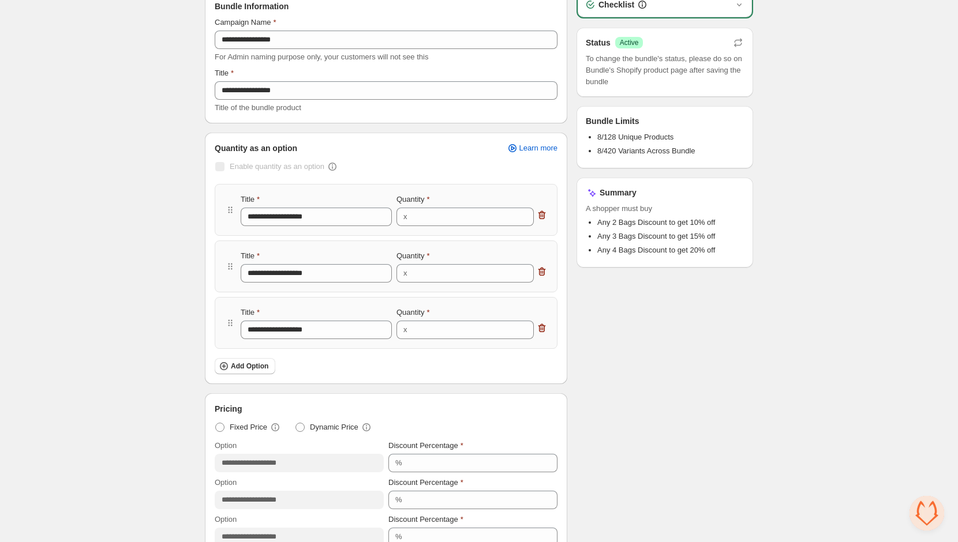
scroll to position [0, 0]
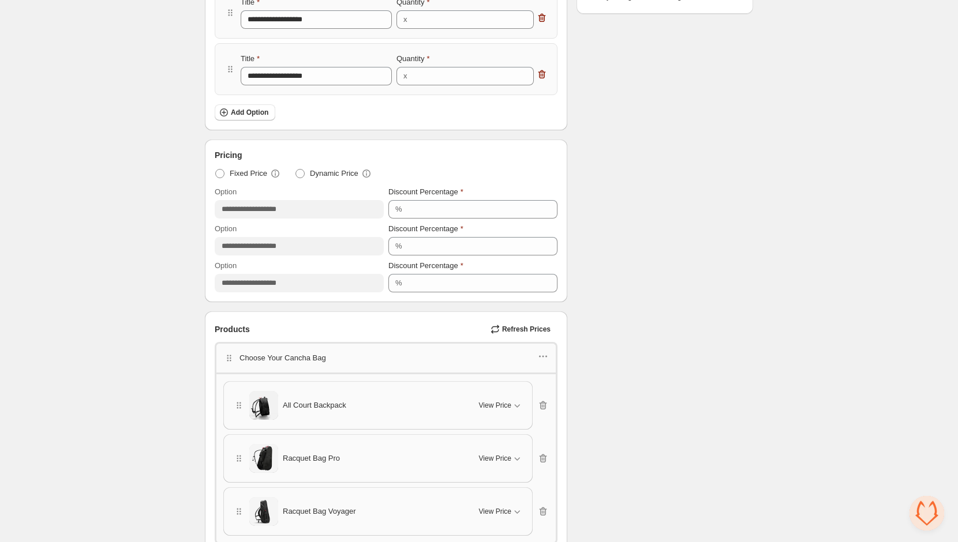
scroll to position [749, 0]
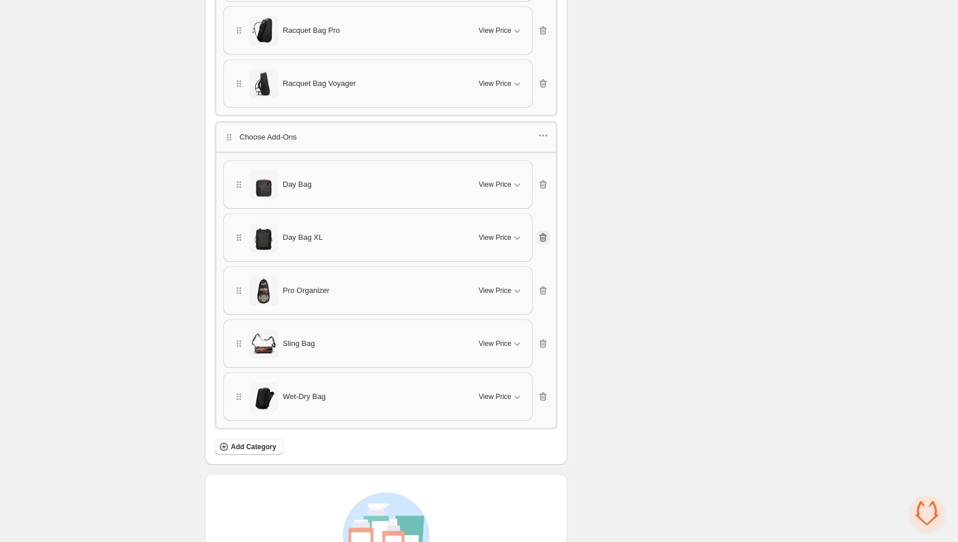
click at [542, 237] on icon "button" at bounding box center [542, 238] width 1 height 3
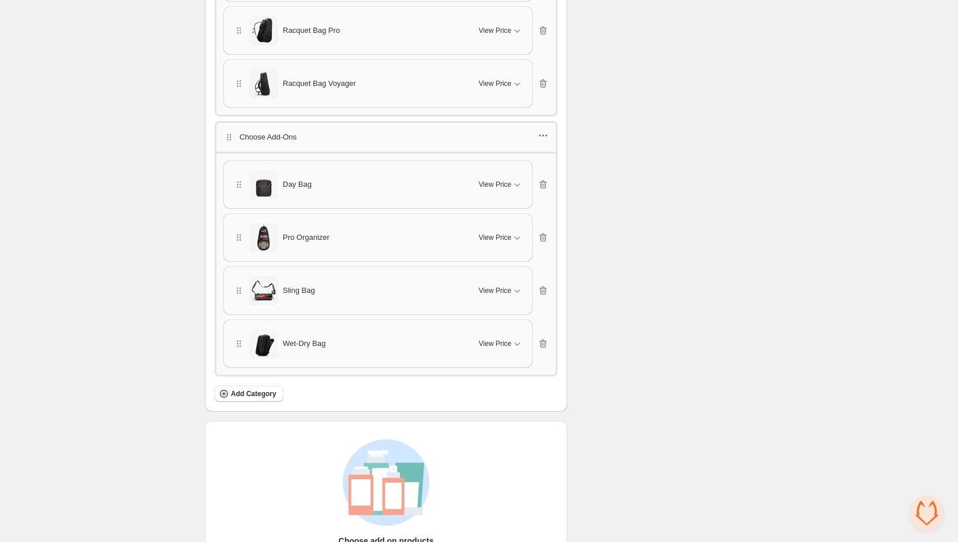
click at [543, 134] on icon "button" at bounding box center [543, 136] width 12 height 12
drag, startPoint x: 537, startPoint y: 150, endPoint x: 531, endPoint y: 170, distance: 20.3
click at [531, 170] on ul "Edit category title Edit products Duplicate category Delete category" at bounding box center [542, 180] width 84 height 77
click at [531, 170] on span "Edit products" at bounding box center [549, 172] width 62 height 12
